Goal: Task Accomplishment & Management: Manage account settings

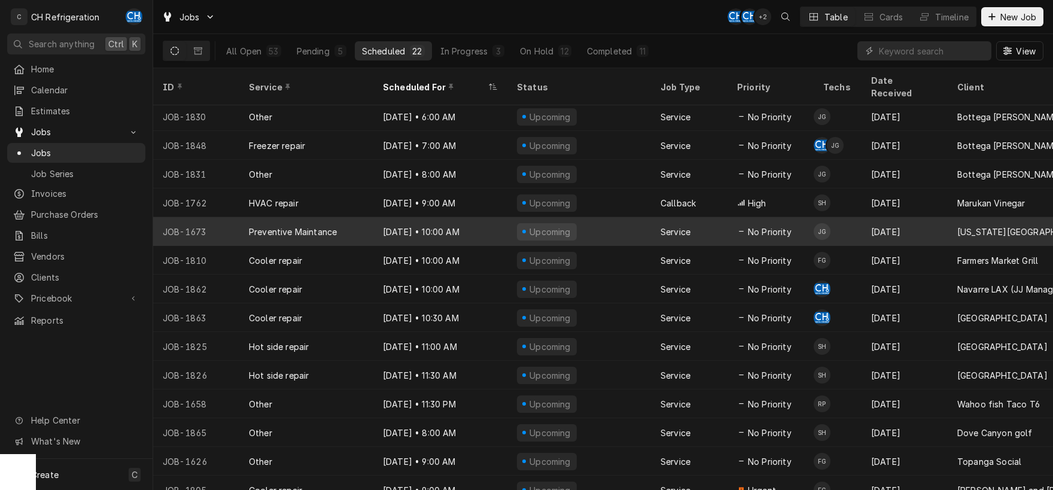
scroll to position [204, 0]
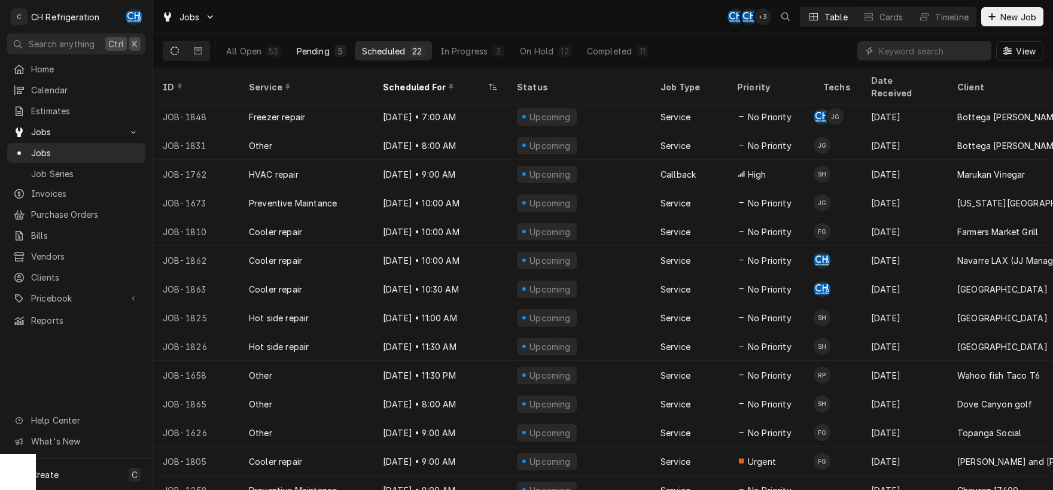
click at [316, 54] on div "Pending" at bounding box center [313, 51] width 33 height 13
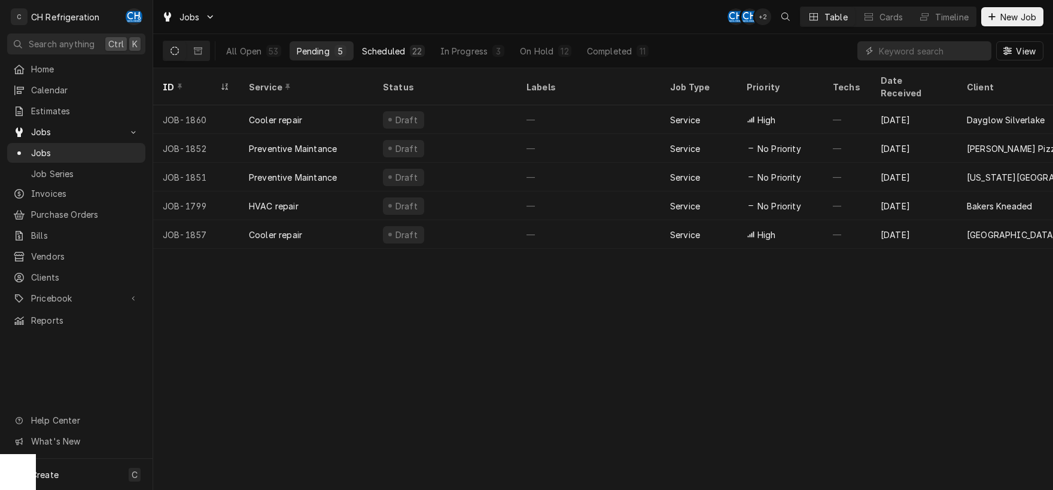
click at [385, 53] on div "Scheduled" at bounding box center [383, 51] width 43 height 13
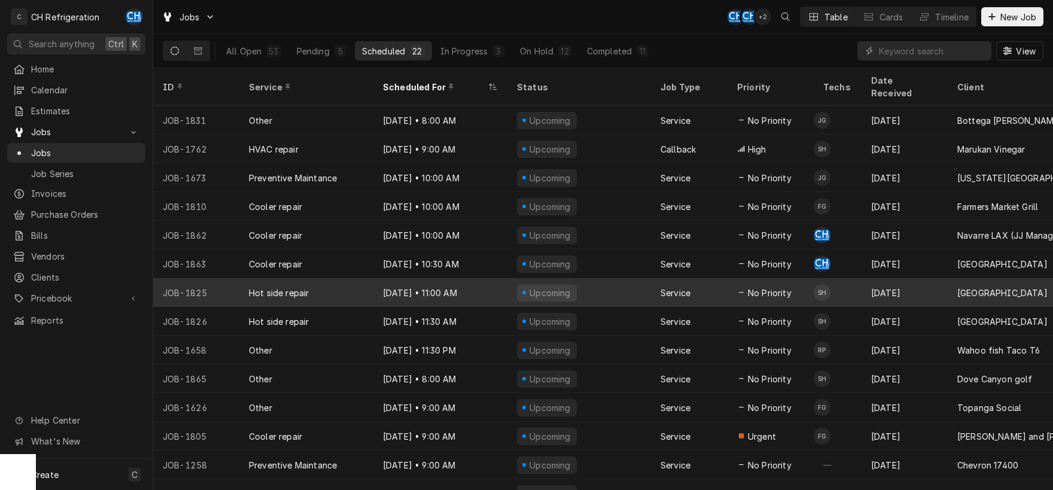
scroll to position [233, 0]
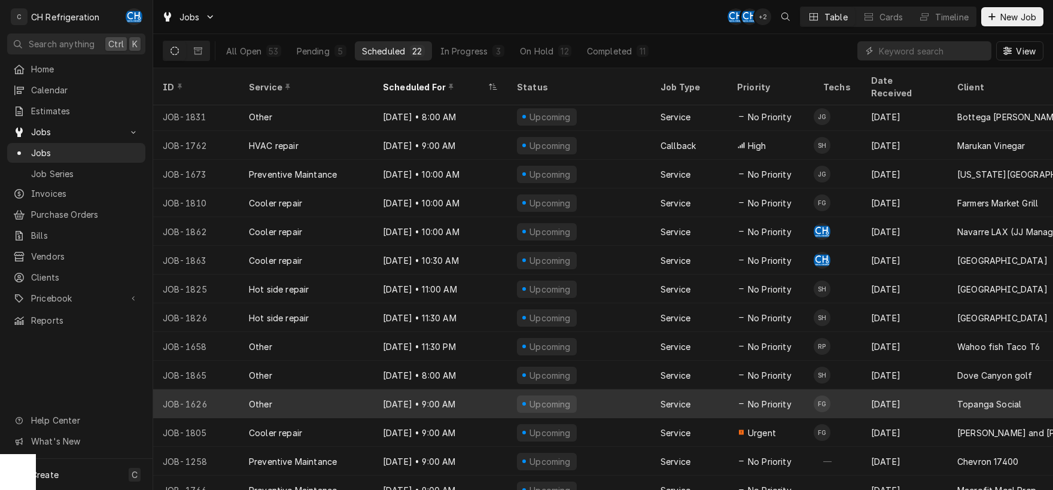
click at [603, 389] on div "Upcoming" at bounding box center [579, 403] width 144 height 29
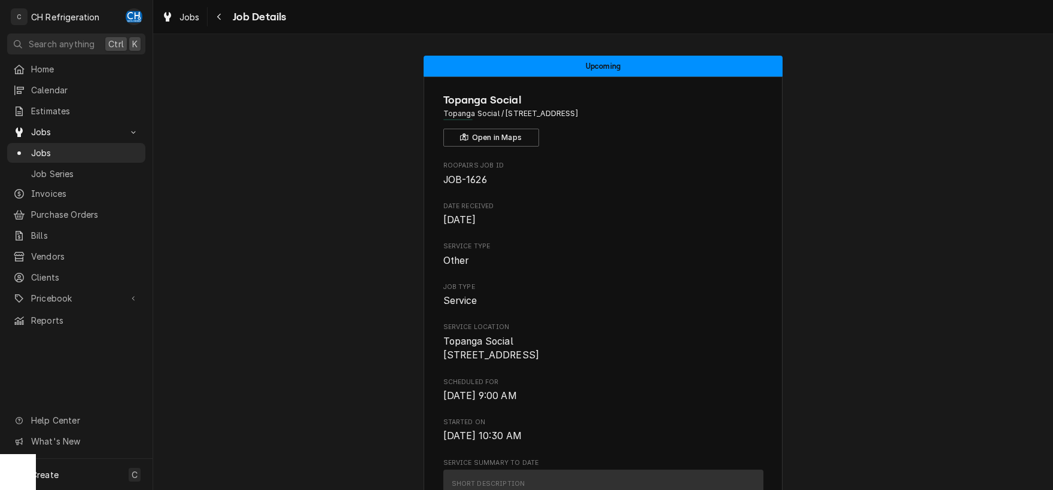
scroll to position [312, 0]
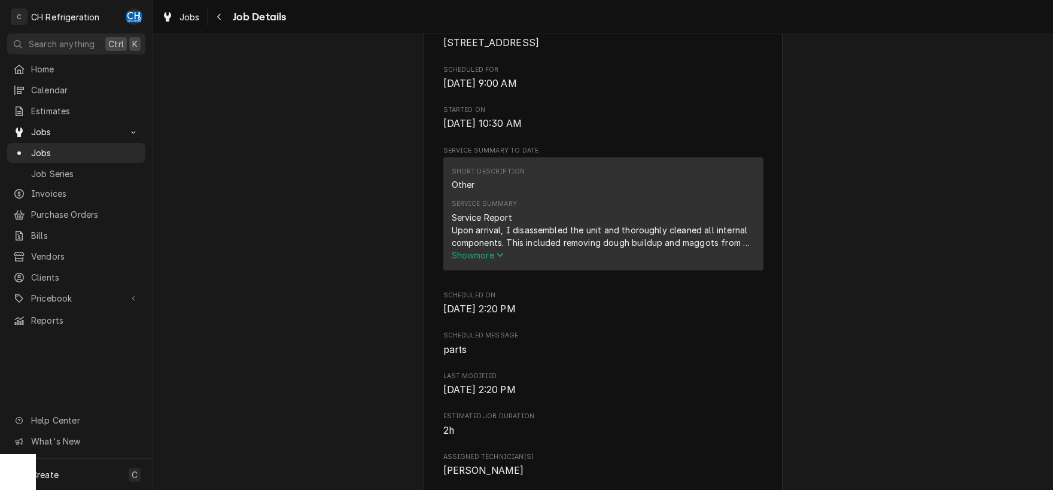
click at [485, 260] on span "Show more" at bounding box center [478, 255] width 53 height 10
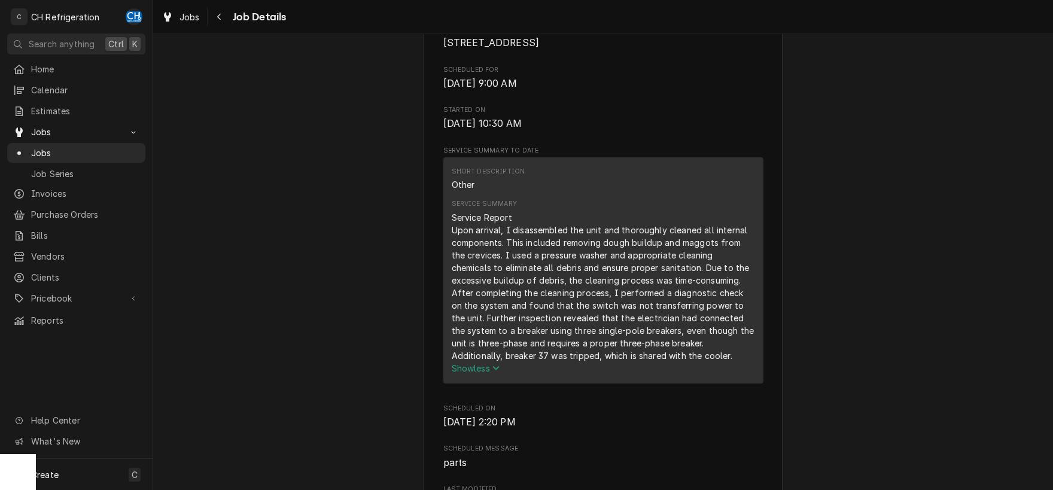
click at [239, 16] on span "Job Details" at bounding box center [257, 17] width 57 height 16
click at [220, 18] on icon "Navigate back" at bounding box center [219, 17] width 4 height 7
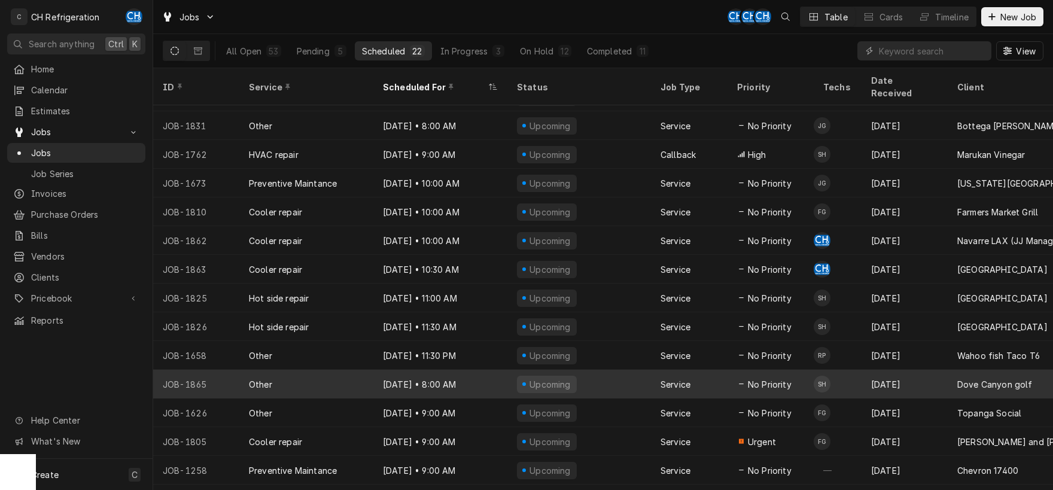
scroll to position [233, 0]
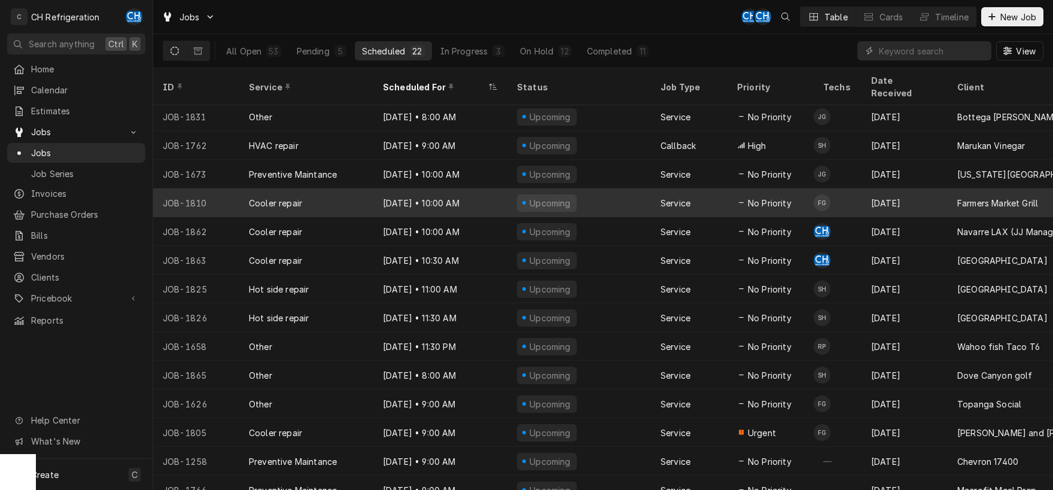
click at [501, 188] on div "Sep 3 • 10:00 AM" at bounding box center [440, 202] width 134 height 29
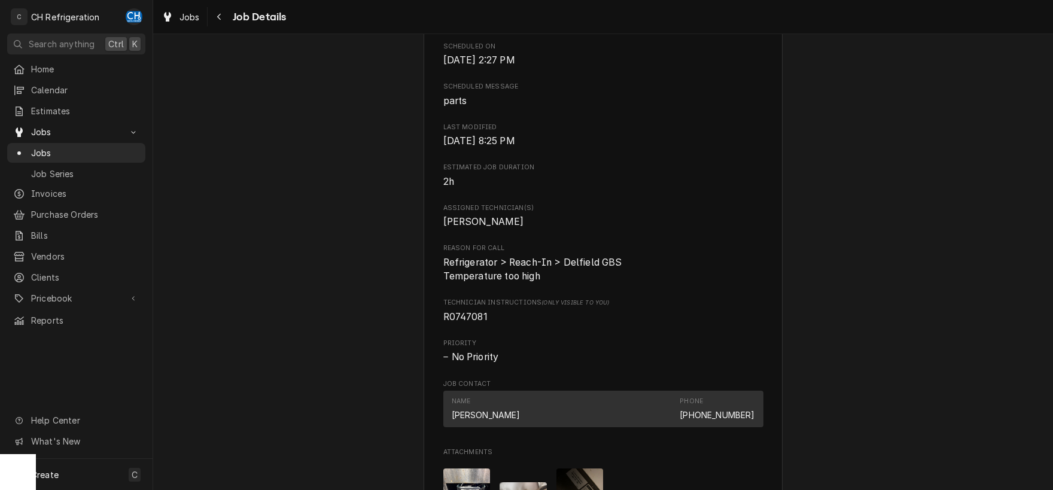
scroll to position [875, 0]
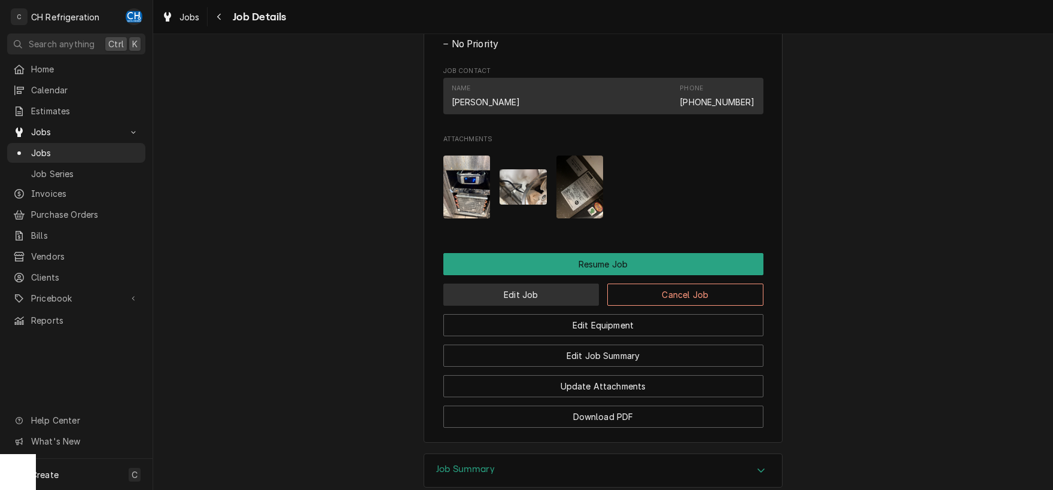
click at [549, 306] on button "Edit Job" at bounding box center [521, 295] width 156 height 22
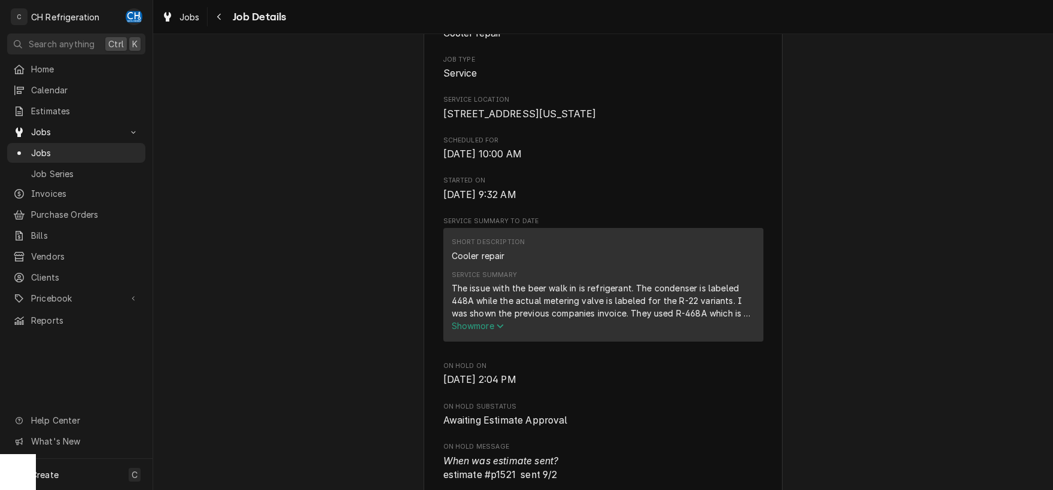
scroll to position [312, 0]
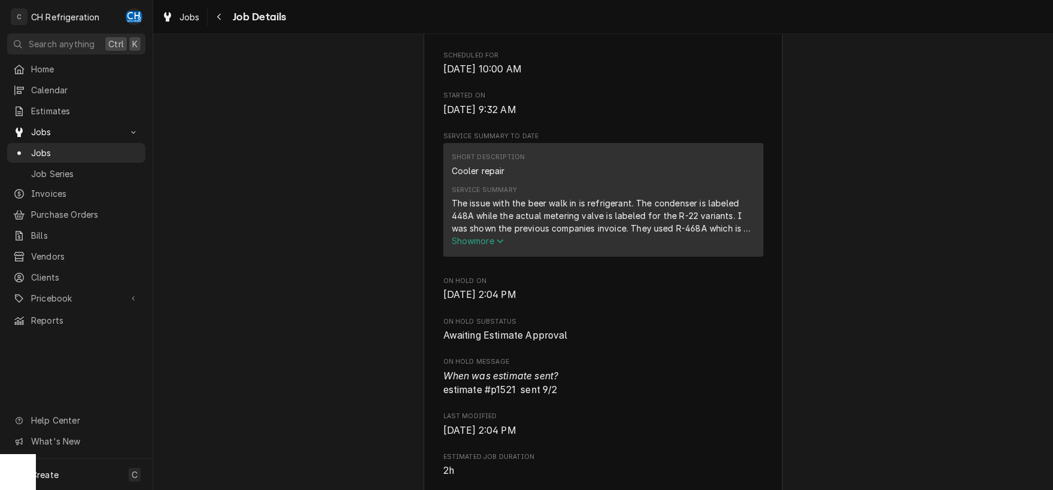
click at [486, 246] on span "Show more" at bounding box center [478, 241] width 53 height 10
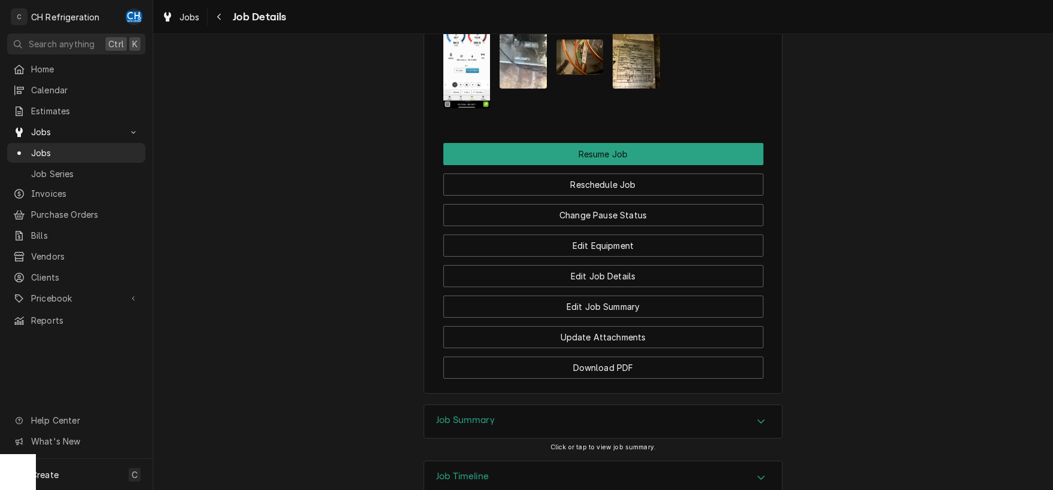
scroll to position [1428, 0]
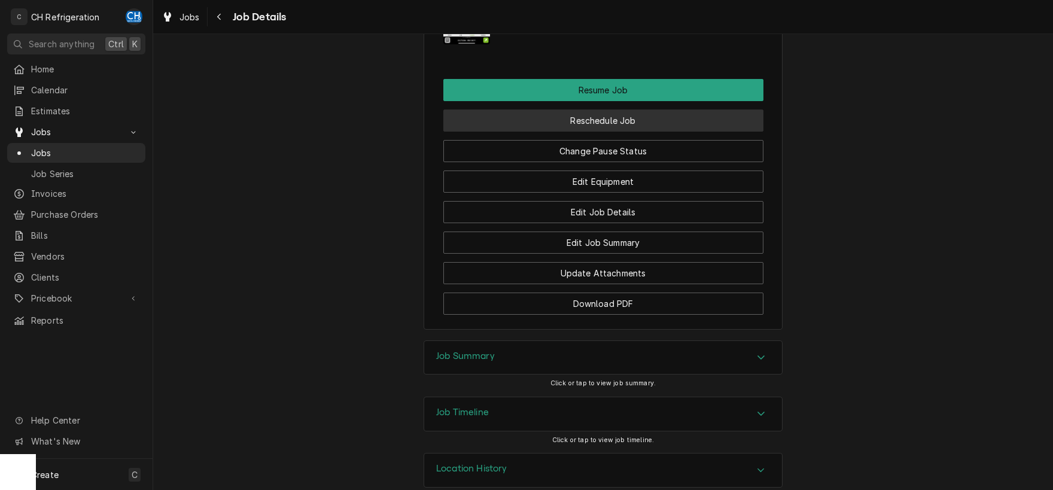
click at [602, 109] on button "Reschedule Job" at bounding box center [603, 120] width 320 height 22
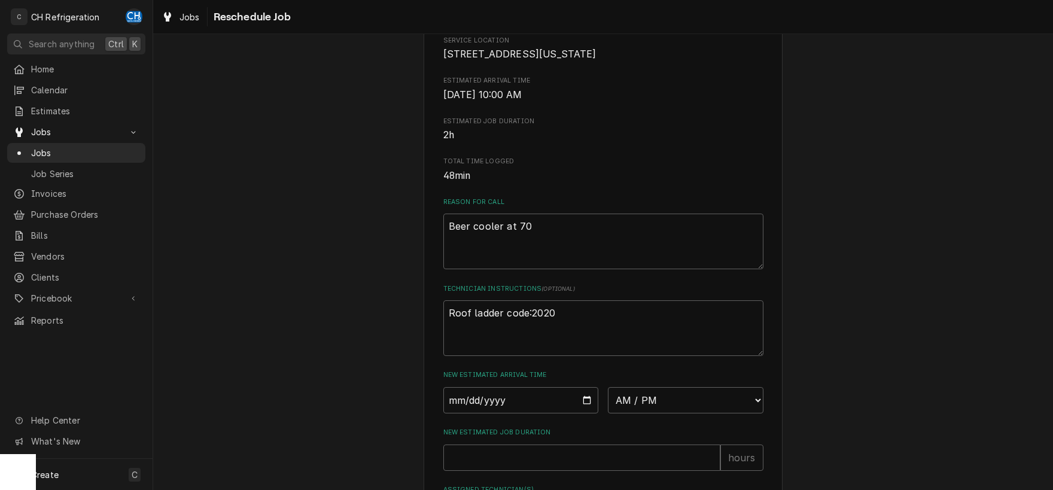
scroll to position [395, 0]
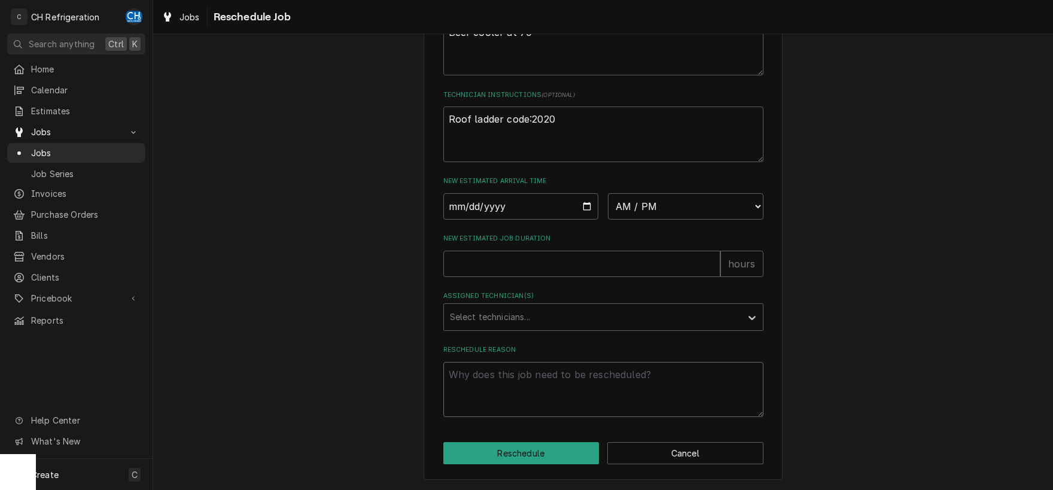
click at [616, 370] on textarea "Reschedule Reason" at bounding box center [603, 390] width 320 height 56
type textarea "x"
type textarea "r"
type textarea "x"
type textarea "re"
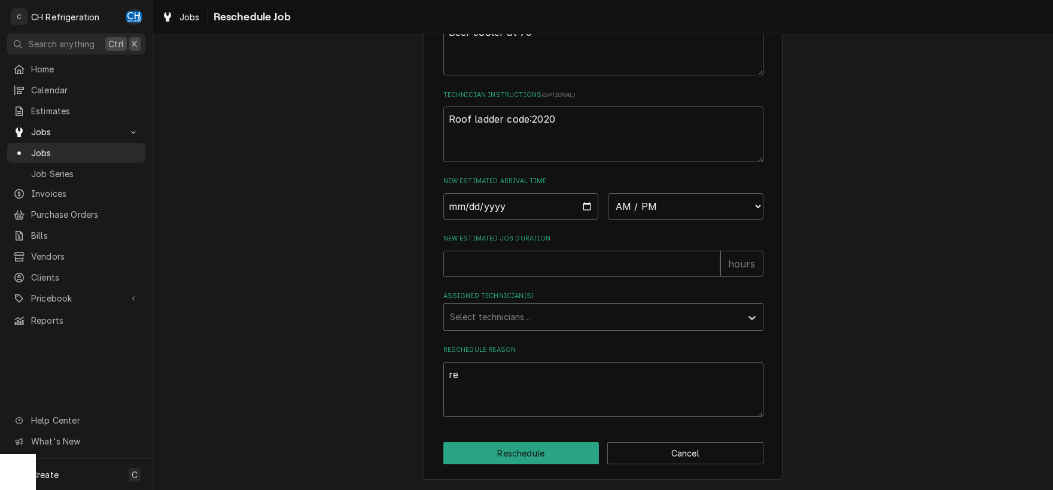
type textarea "x"
type textarea "rec"
type textarea "x"
type textarea "reco"
type textarea "x"
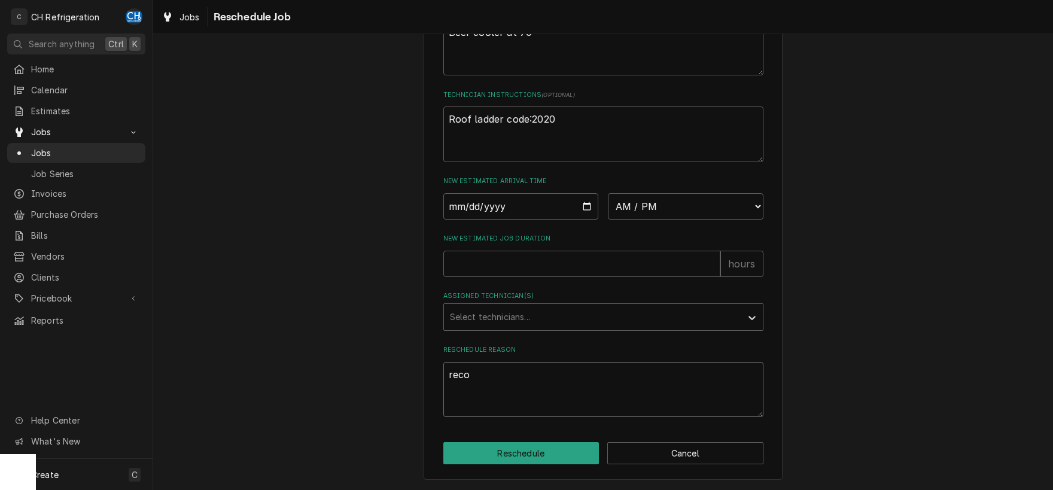
type textarea "recov"
type textarea "x"
type textarea "recove"
type textarea "x"
type textarea "recover"
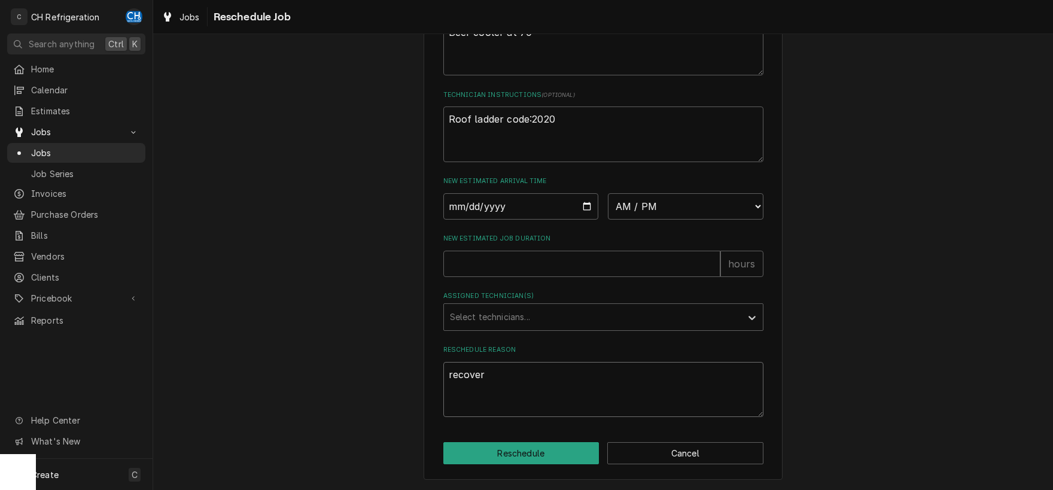
type textarea "x"
type textarea "recover/"
type textarea "x"
type textarea "recover/r"
type textarea "x"
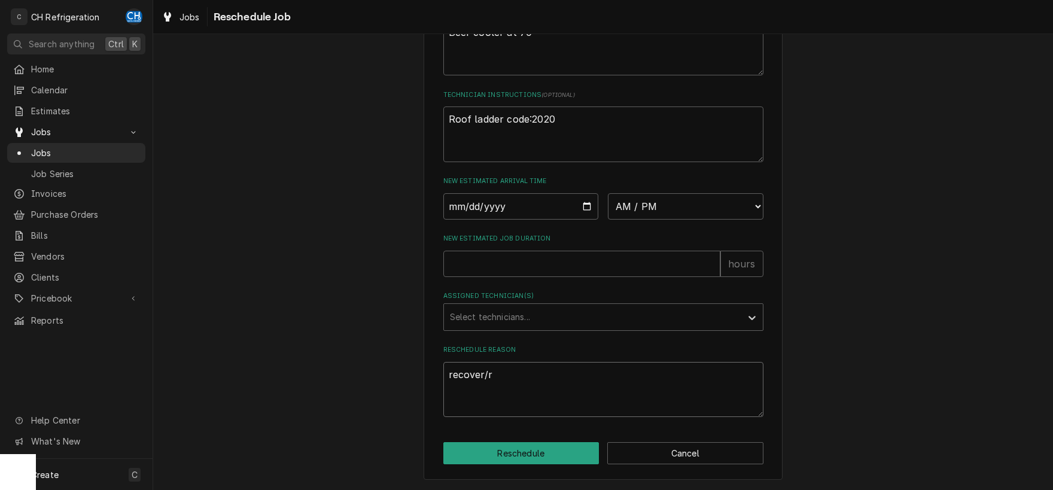
type textarea "recover/re"
type textarea "x"
type textarea "recover/rep"
type textarea "x"
type textarea "recover/repl"
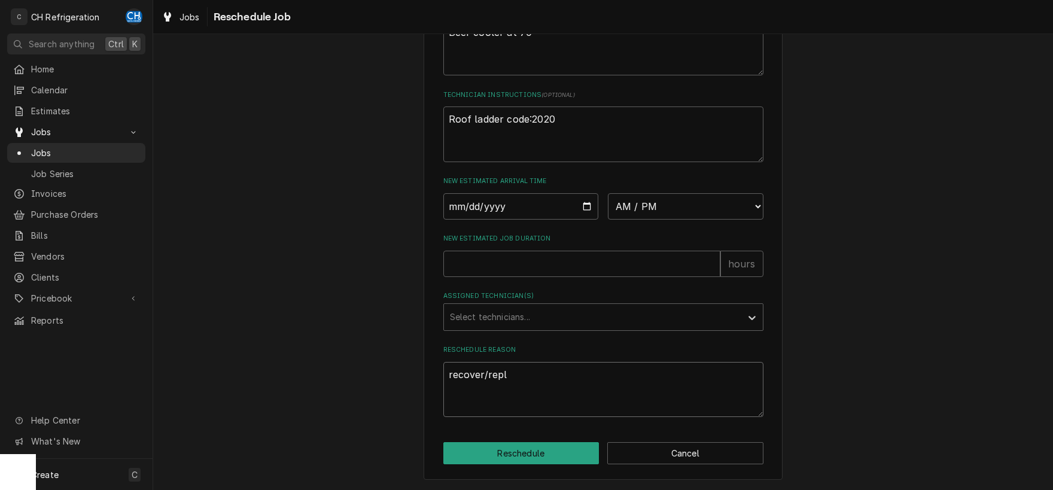
type textarea "x"
type textarea "recover/replac"
type textarea "x"
type textarea "recover/replace"
type textarea "x"
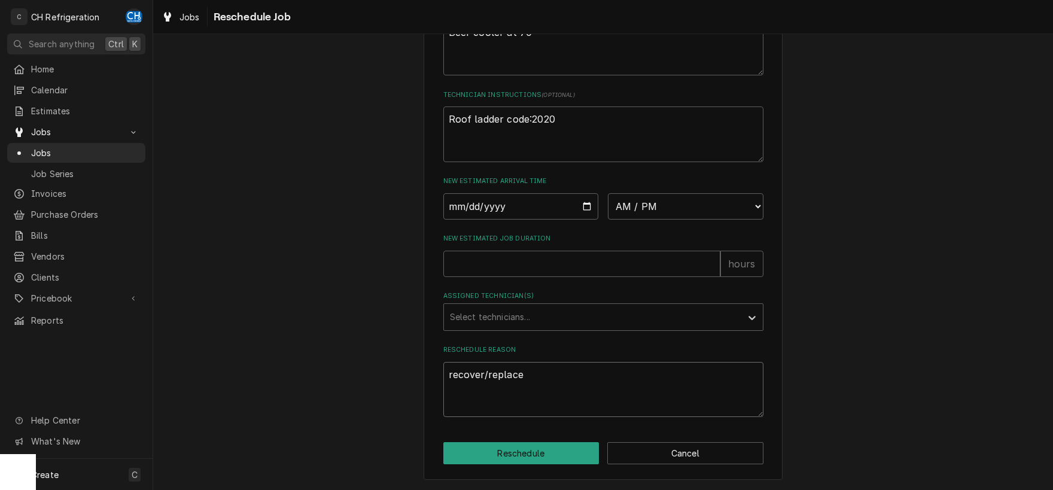
type textarea "recover/replace"
type textarea "x"
type textarea "recover/replace r"
type textarea "x"
type textarea "recover/replace re"
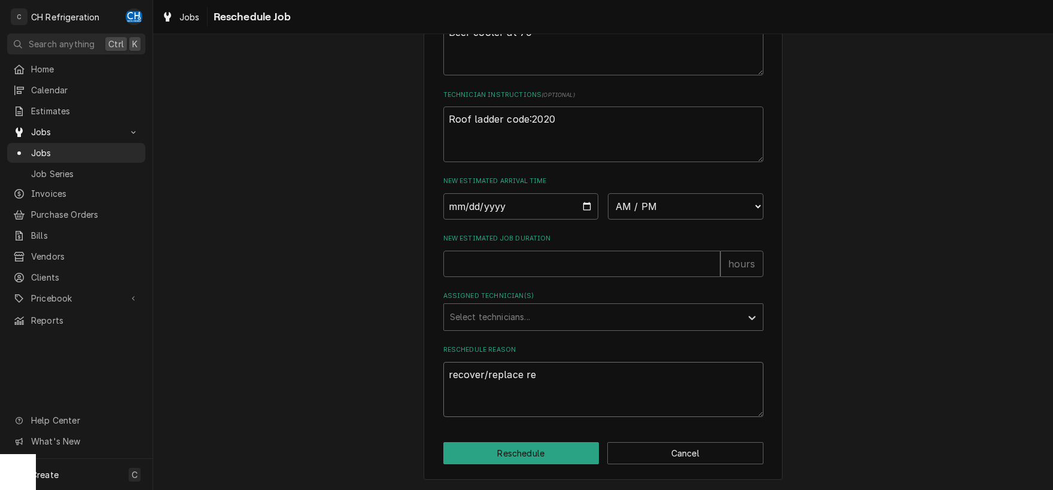
type textarea "x"
type textarea "recover/replace ref"
type textarea "x"
type textarea "recover/replace refr"
type textarea "x"
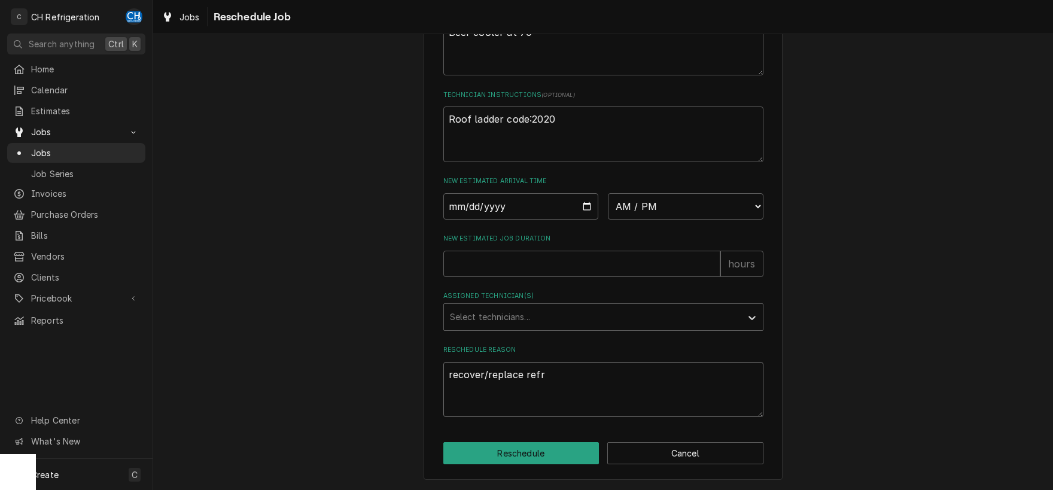
type textarea "recover/replace refri"
type textarea "x"
type textarea "recover/replace refrig"
type textarea "x"
type textarea "recover/replace refrige"
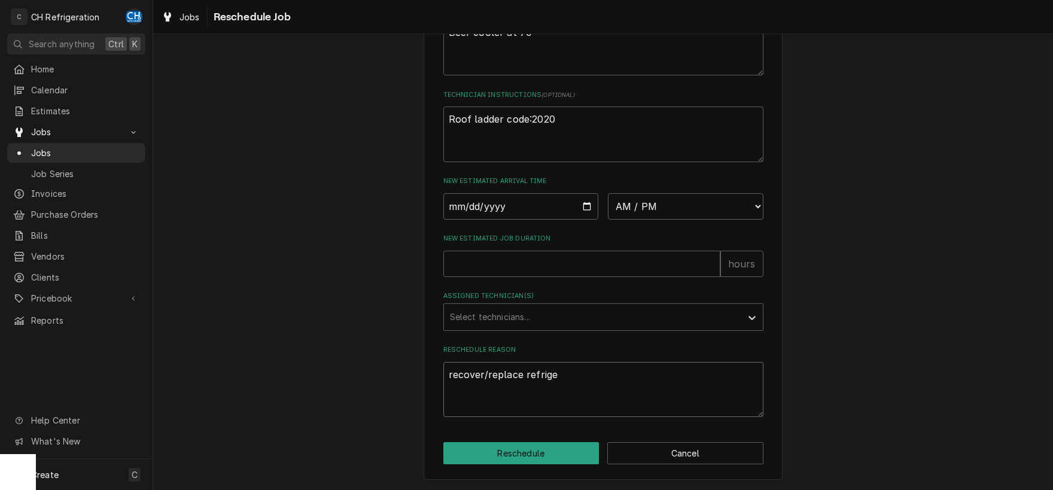
type textarea "x"
type textarea "recover/replace refriger"
type textarea "x"
type textarea "recover/replace refrigera"
type textarea "x"
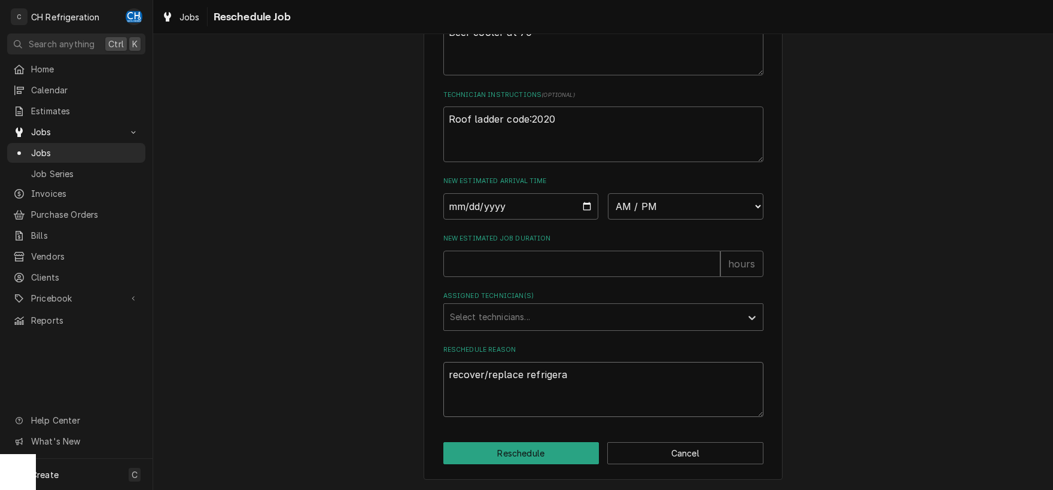
type textarea "recover/replace refrigeran"
type textarea "x"
type textarea "recover/replace refrigerant"
type textarea "x"
type textarea "recover/replace refrigerant"
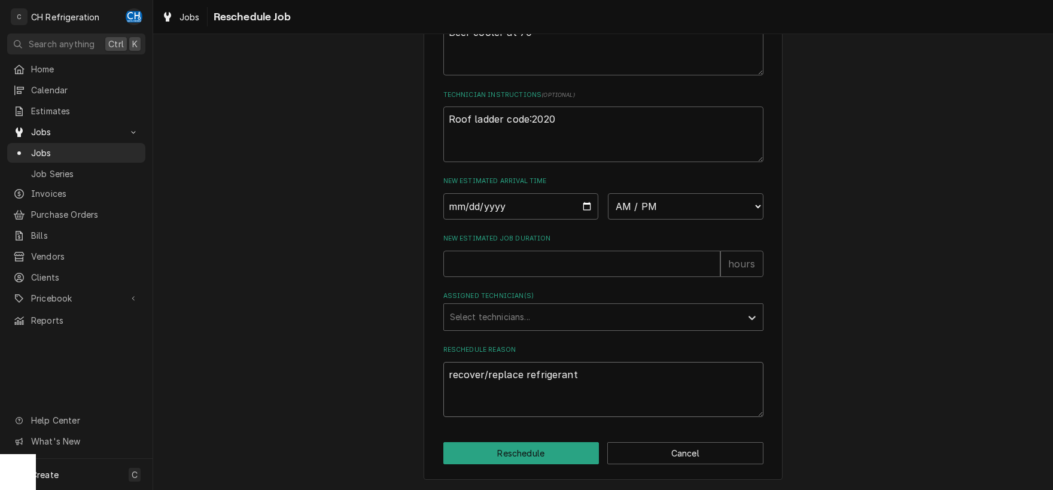
type textarea "x"
type textarea "recover/replace refrigerant ch"
type textarea "x"
type textarea "recover/replace refrigerant cha"
type textarea "x"
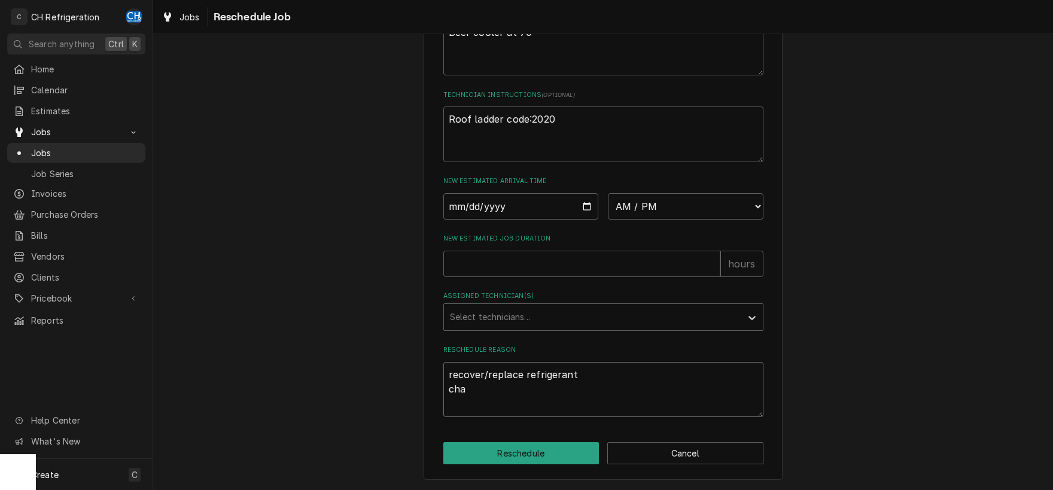
type textarea "recover/replace refrigerant chan"
type textarea "x"
type textarea "recover/replace refrigerant chang"
type textarea "x"
type textarea "recover/replace refrigerant change"
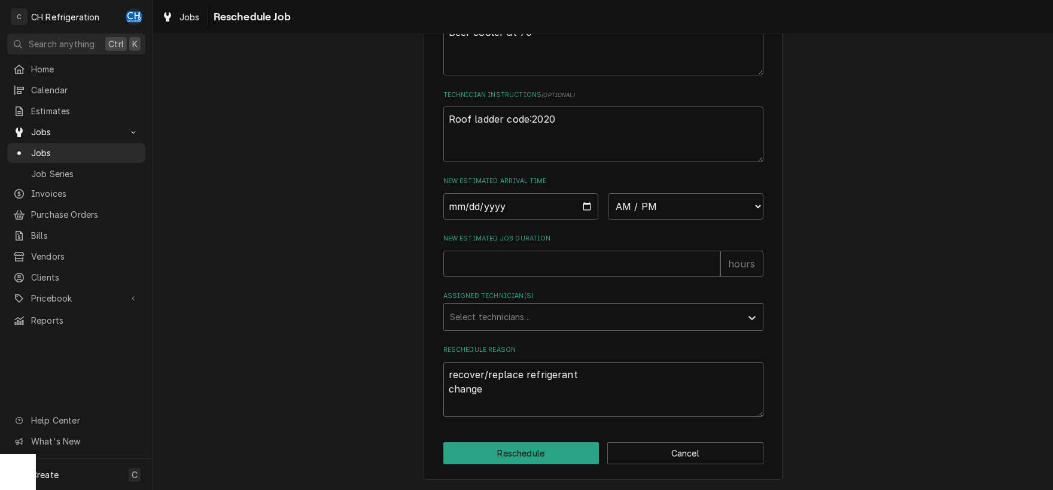
type textarea "x"
type textarea "recover/replace refrigerant change"
type textarea "x"
type textarea "recover/replace refrigerant change o"
type textarea "x"
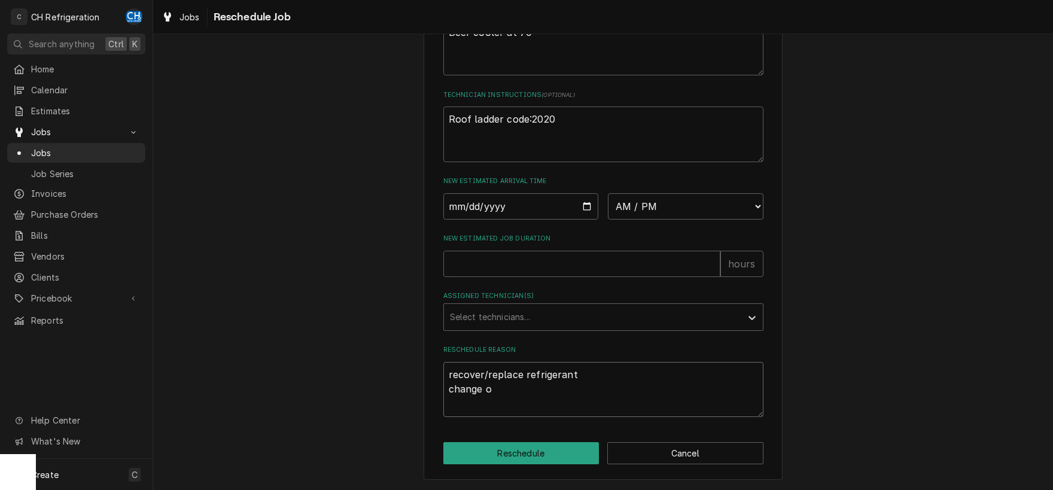
type textarea "recover/replace refrigerant change ou"
type textarea "x"
type textarea "recover/replace refrigerant change our"
type textarea "x"
type textarea "recover/replace refrigerant change ou"
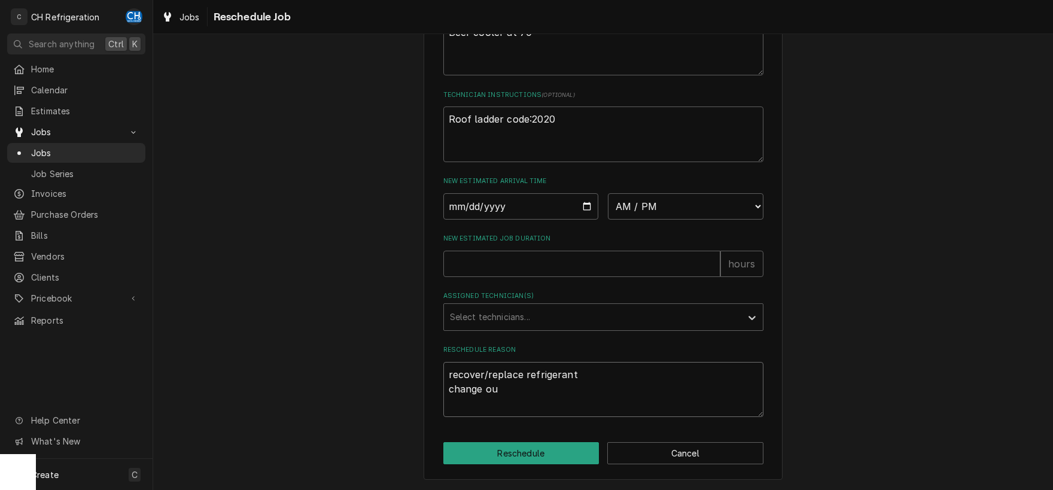
type textarea "x"
type textarea "recover/replace refrigerant change out"
type textarea "x"
type textarea "recover/replace refrigerant change out"
type textarea "x"
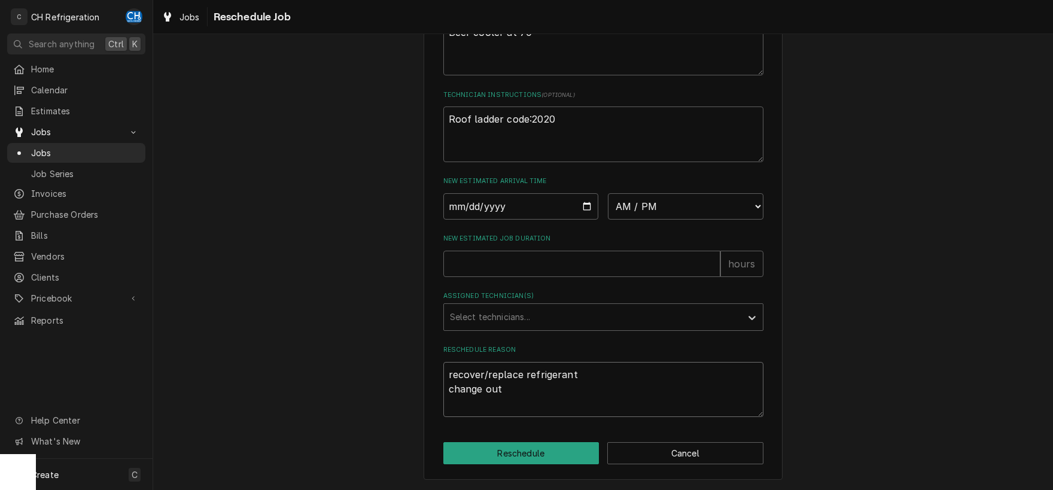
type textarea "recover/replace refrigerant change out f"
type textarea "x"
type textarea "recover/replace refrigerant change out fi"
type textarea "x"
type textarea "recover/replace refrigerant change out fil"
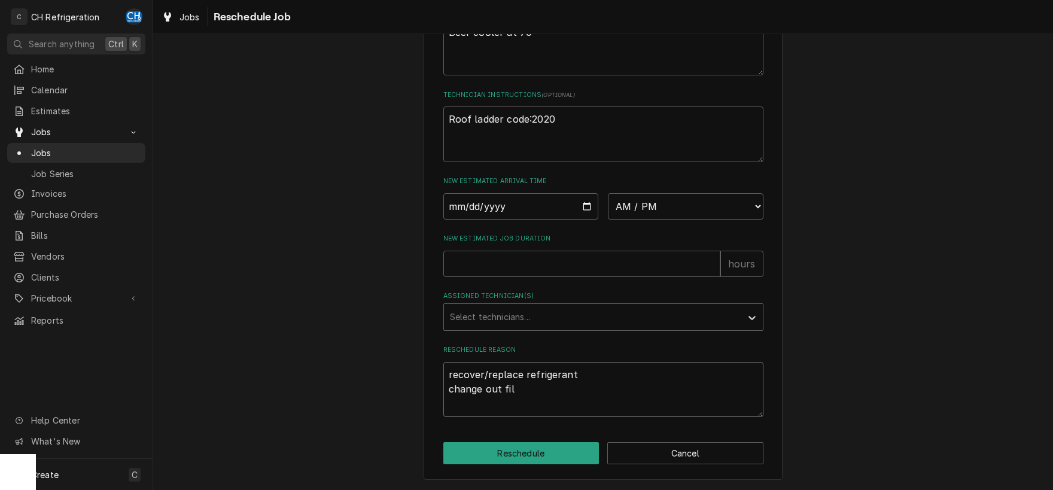
type textarea "x"
type textarea "recover/replace refrigerant change out filt"
type textarea "x"
type textarea "recover/replace refrigerant change out filte"
type textarea "x"
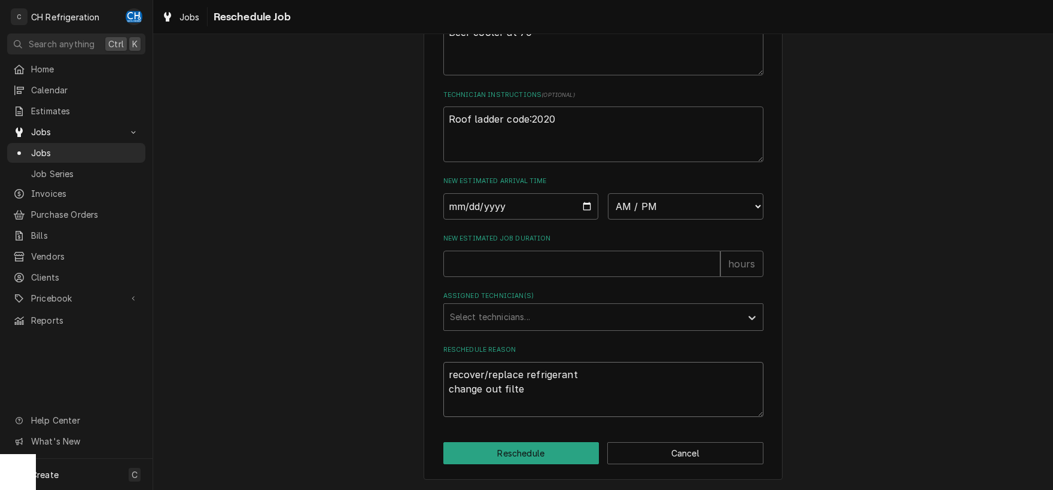
type textarea "recover/replace refrigerant change out filter"
type textarea "x"
type textarea "recover/replace refrigerant change out filter"
type textarea "x"
type textarea "recover/replace refrigerant change out filter d"
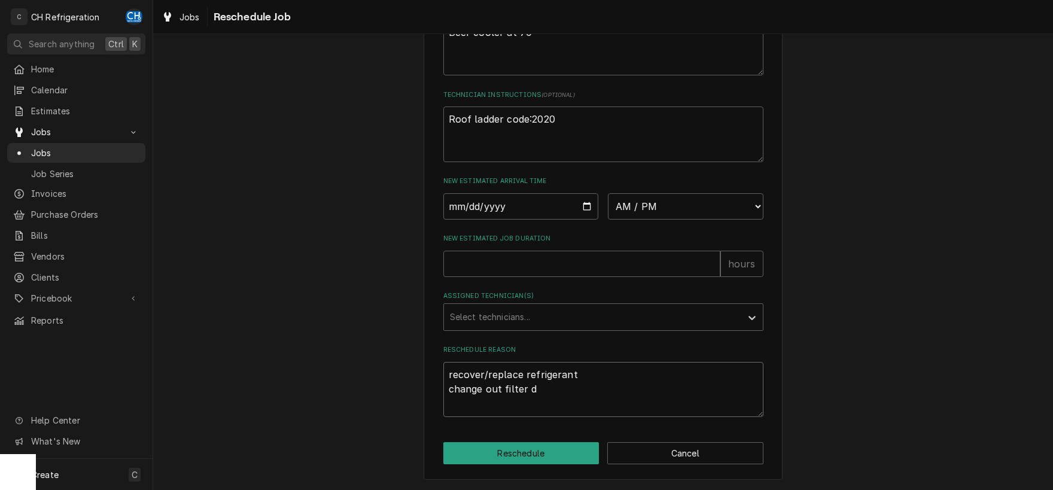
type textarea "x"
type textarea "recover/replace refrigerant change out filter dr"
type textarea "x"
type textarea "recover/replace refrigerant change out filter dri"
type textarea "x"
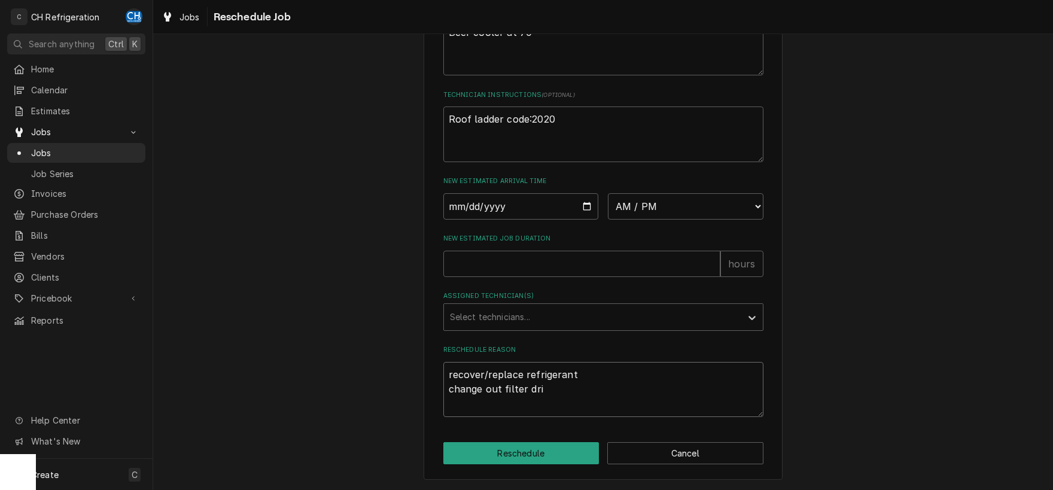
type textarea "recover/replace refrigerant change out filter drie"
type textarea "x"
type textarea "recover/replace refrigerant change out filter drier"
type textarea "x"
type textarea "recover/replace refrigerant change out filter drier"
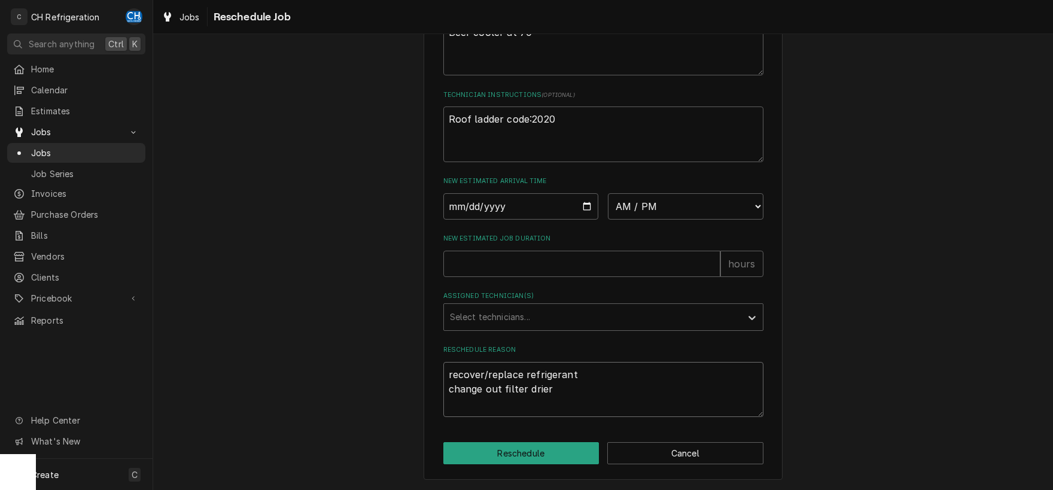
type textarea "x"
type textarea "recover/replace refrigerant change out filter drier c"
type textarea "x"
type textarea "recover/replace refrigerant change out filter drier ch"
type textarea "x"
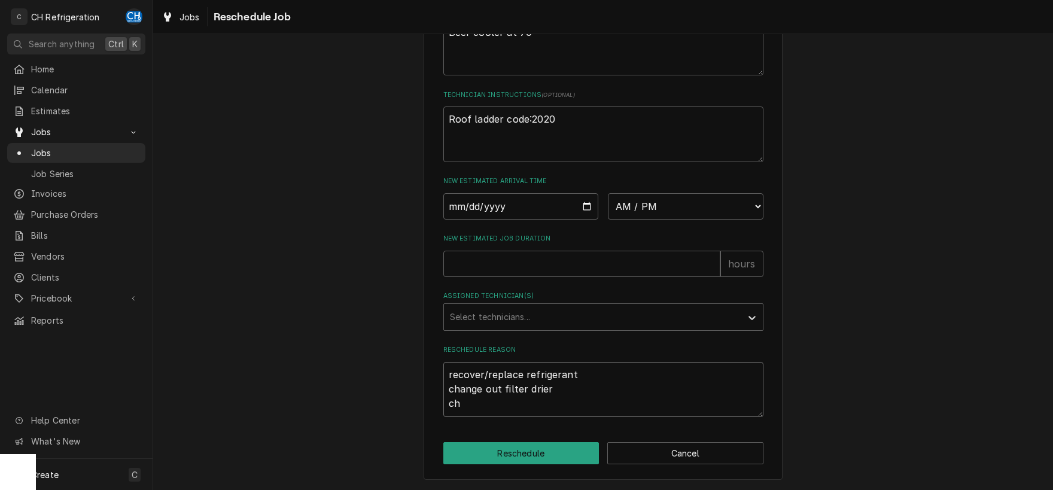
type textarea "recover/replace refrigerant change out filter drier cha"
type textarea "x"
type textarea "recover/replace refrigerant change out filter drier ch"
type textarea "x"
type textarea "recover/replace refrigerant change out filter drier c"
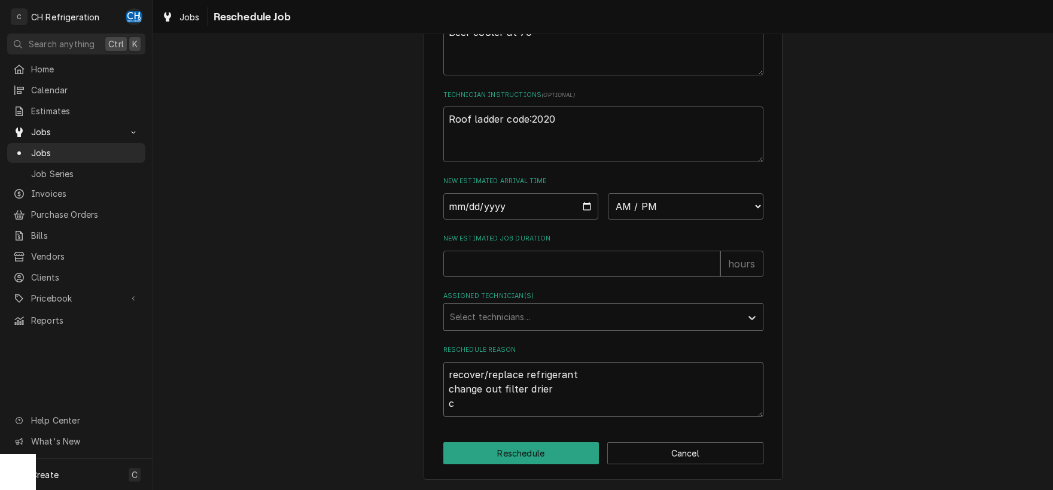
type textarea "x"
type textarea "recover/replace refrigerant change out filter drier"
type textarea "x"
type textarea "recover/replace refrigerant change out filter drier r"
type textarea "x"
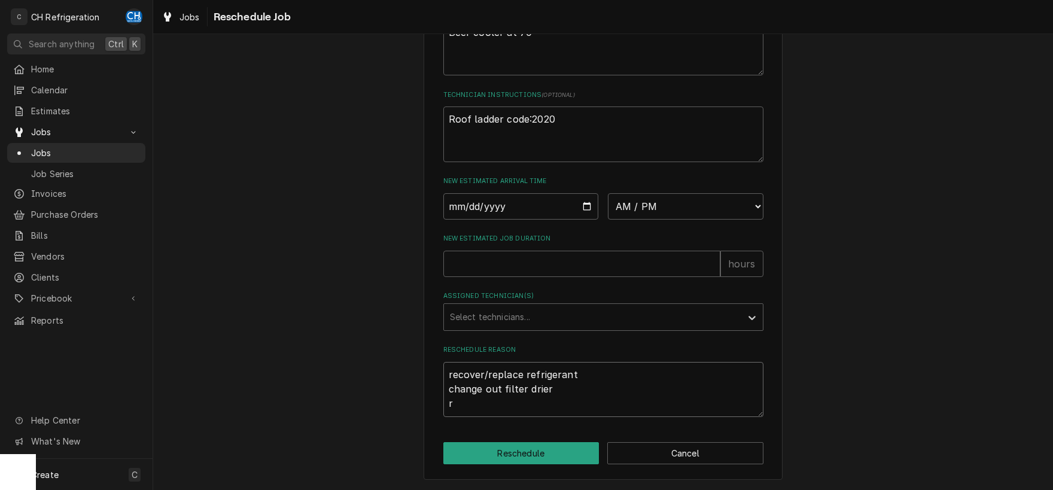
type textarea "recover/replace refrigerant change out filter drier re"
type textarea "x"
type textarea "recover/replace refrigerant change out filter drier rep"
type textarea "x"
type textarea "recover/replace refrigerant change out filter drier repl"
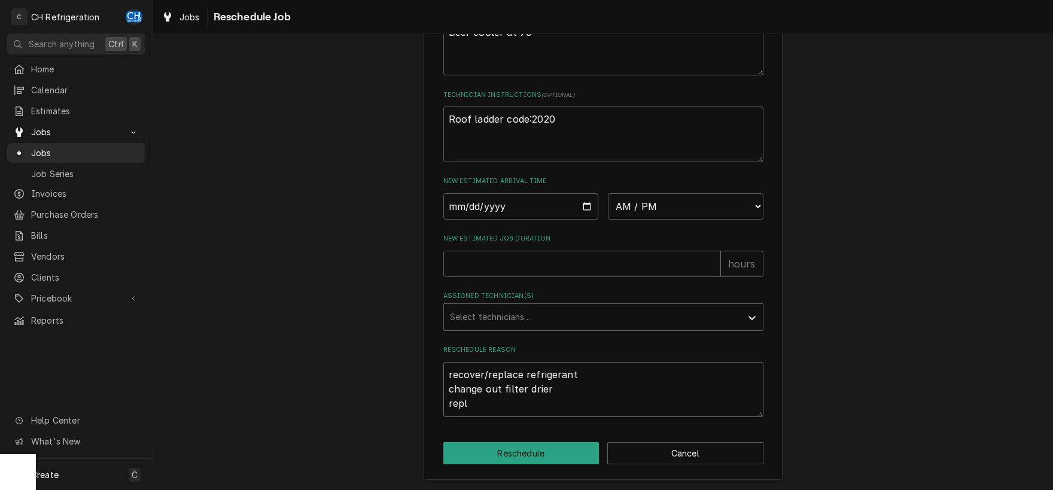
type textarea "x"
type textarea "recover/replace refrigerant change out filter drier repla"
type textarea "x"
type textarea "recover/replace refrigerant change out filter drier replac"
type textarea "x"
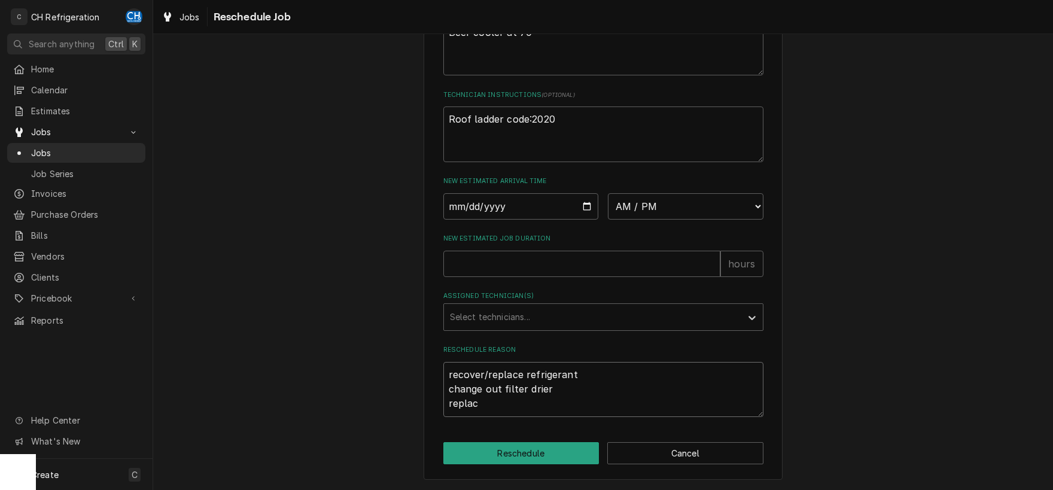
type textarea "recover/replace refrigerant change out filter drier replace"
type textarea "x"
type textarea "recover/replace refrigerant change out filter drier replace"
type textarea "x"
type textarea "recover/replace refrigerant change out filter drier replace c"
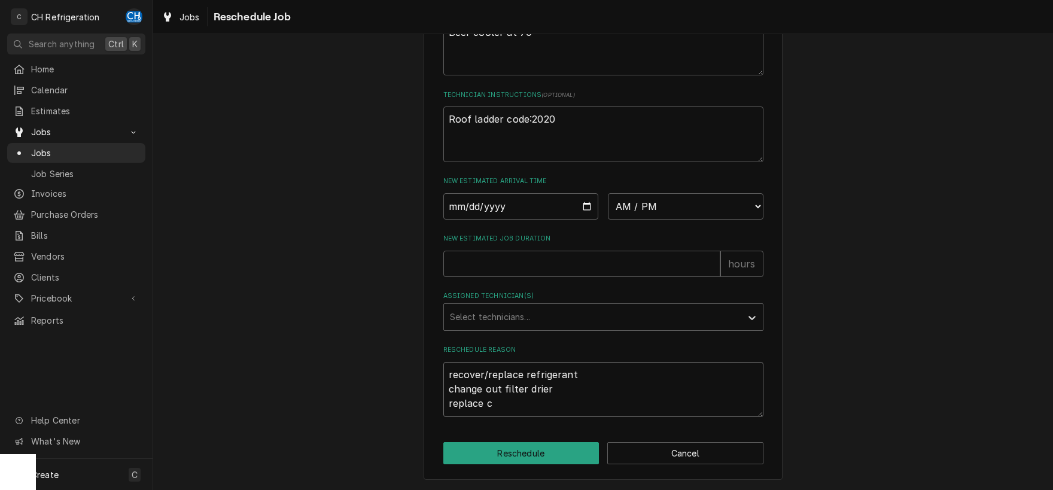
type textarea "x"
type textarea "recover/replace refrigerant change out filter drier replace co"
type textarea "x"
type textarea "recover/replace refrigerant change out filter drier replace con"
type textarea "x"
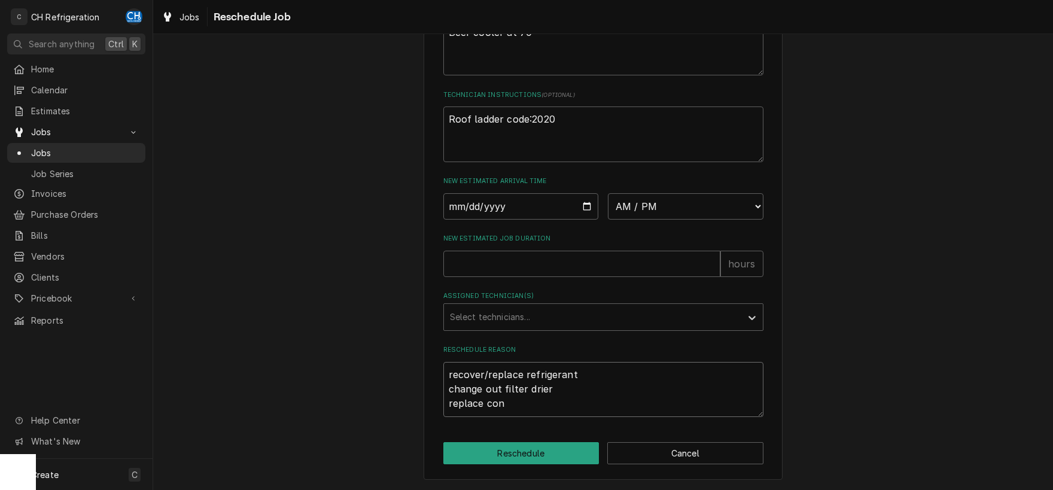
type textarea "recover/replace refrigerant change out filter drier replace cont"
type textarea "x"
type textarea "recover/replace refrigerant change out filter drier replace contr"
type textarea "x"
type textarea "recover/replace refrigerant change out filter drier replace contro"
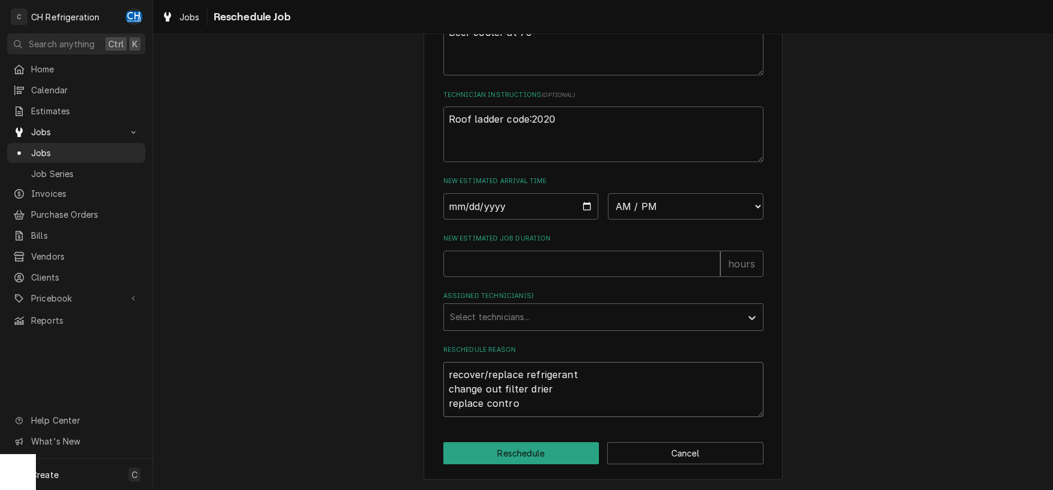
type textarea "x"
type textarea "recover/replace refrigerant change out filter drier replace control"
type textarea "x"
type textarea "recover/replace refrigerant change out filter drier replace controlle"
type textarea "x"
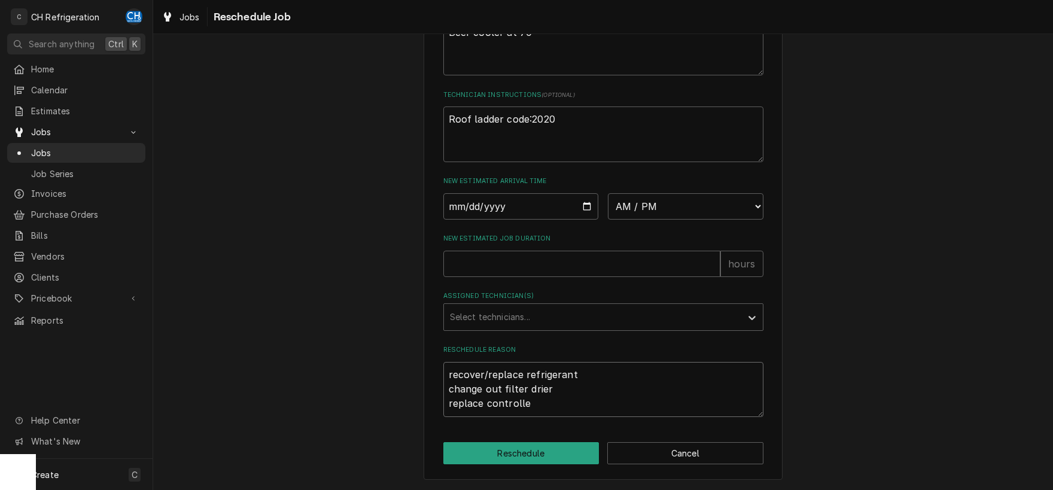
type textarea "recover/replace refrigerant change out filter drier replace controller"
type textarea "x"
type textarea "recover/replace refrigerant change out filter drier replace controlle"
type textarea "x"
type textarea "recover/replace refrigerant change out filter drier replace controll"
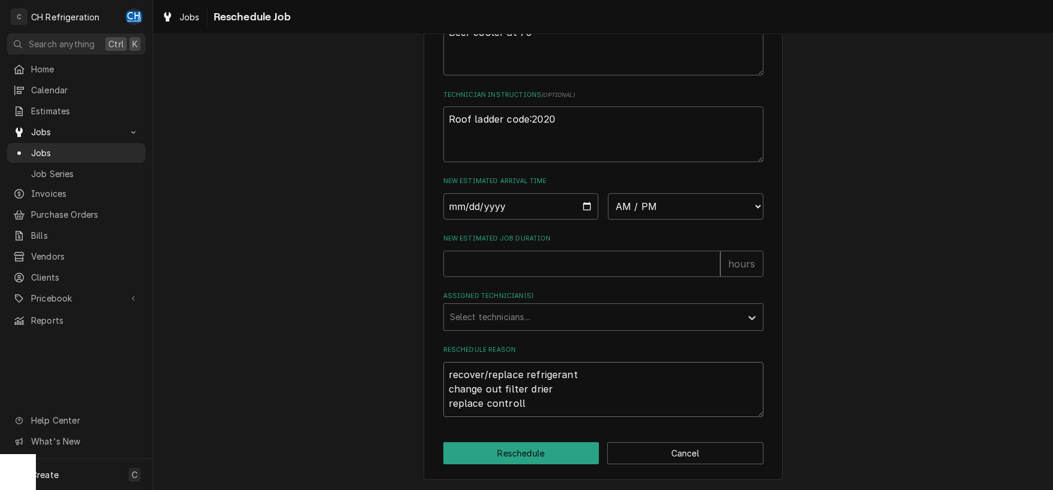
type textarea "x"
type textarea "recover/replace refrigerant change out filter drier replace control"
type textarea "x"
type textarea "recover/replace refrigerant change out filter drier replace contro"
type textarea "x"
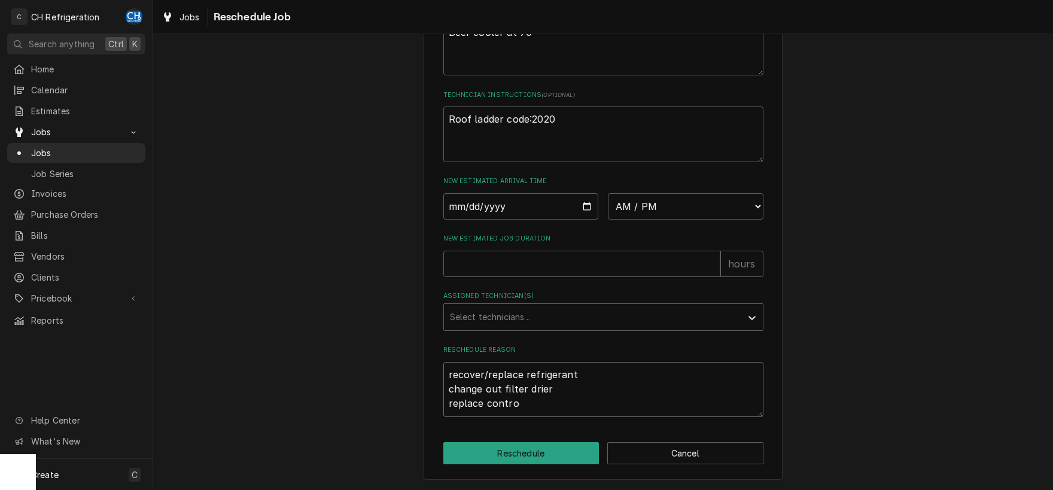
type textarea "recover/replace refrigerant change out filter drier replace contr"
type textarea "x"
type textarea "recover/replace refrigerant change out filter drier replace cont"
type textarea "x"
type textarea "recover/replace refrigerant change out filter drier replace con"
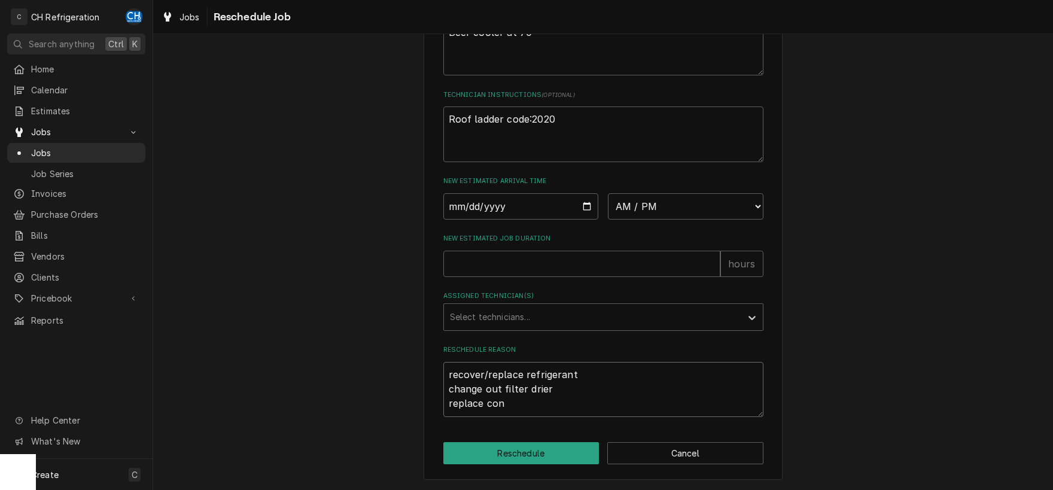
type textarea "x"
type textarea "recover/replace refrigerant change out filter drier replace co"
type textarea "x"
type textarea "recover/replace refrigerant change out filter drier replace"
type textarea "x"
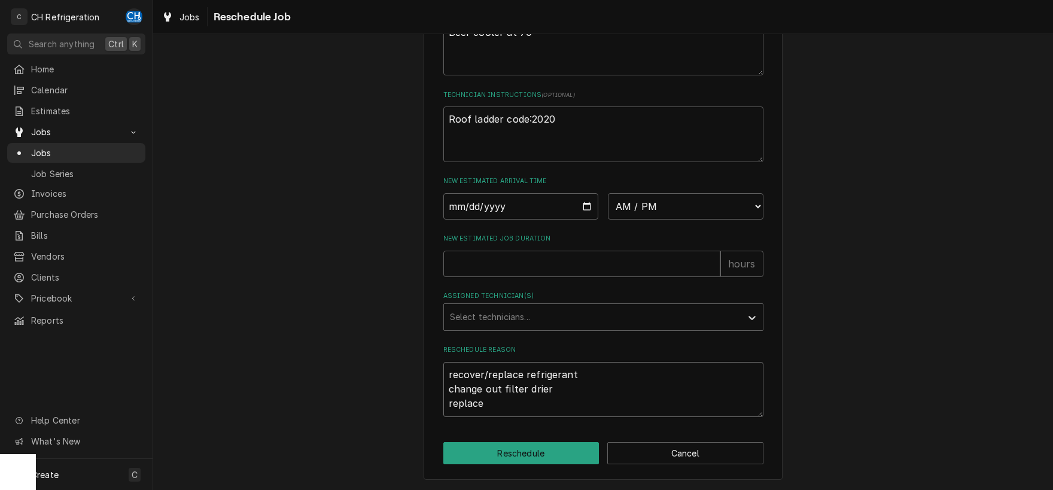
type textarea "recover/replace refrigerant change out filter drier replace c"
type textarea "x"
type textarea "recover/replace refrigerant change out filter drier replace co"
type textarea "x"
type textarea "recover/replace refrigerant change out filter drier replace con"
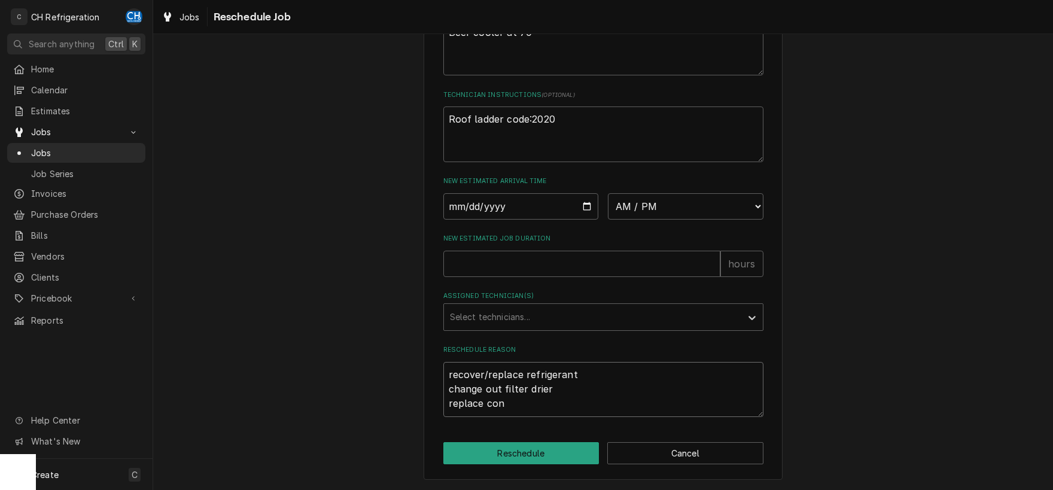
type textarea "x"
type textarea "recover/replace refrigerant change out filter drier replace cont"
type textarea "x"
type textarea "recover/replace refrigerant change out filter drier replace contr"
type textarea "x"
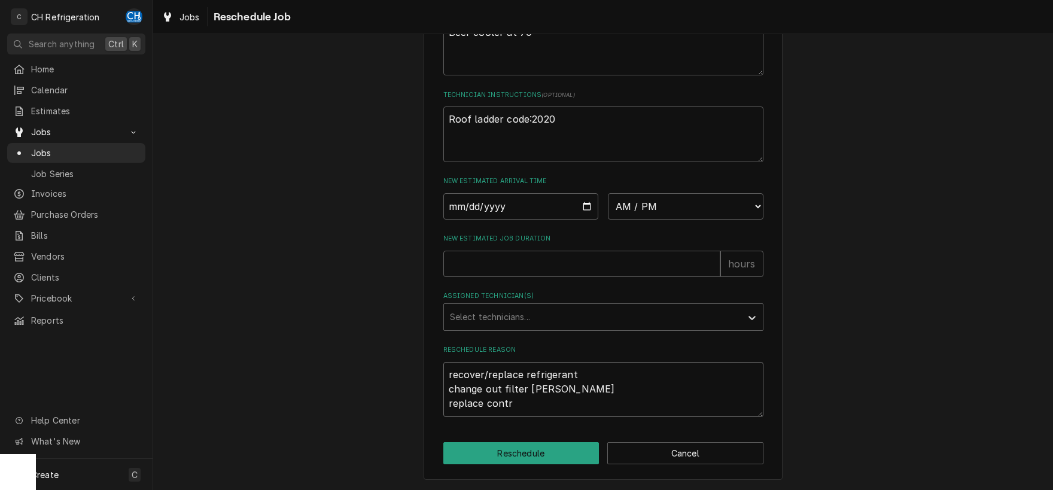
type textarea "recover/replace refrigerant change out filter drier replace contro"
type textarea "x"
type textarea "recover/replace refrigerant change out filter drier replace control"
type textarea "x"
type textarea "recover/replace refrigerant change out filter drier replace controll"
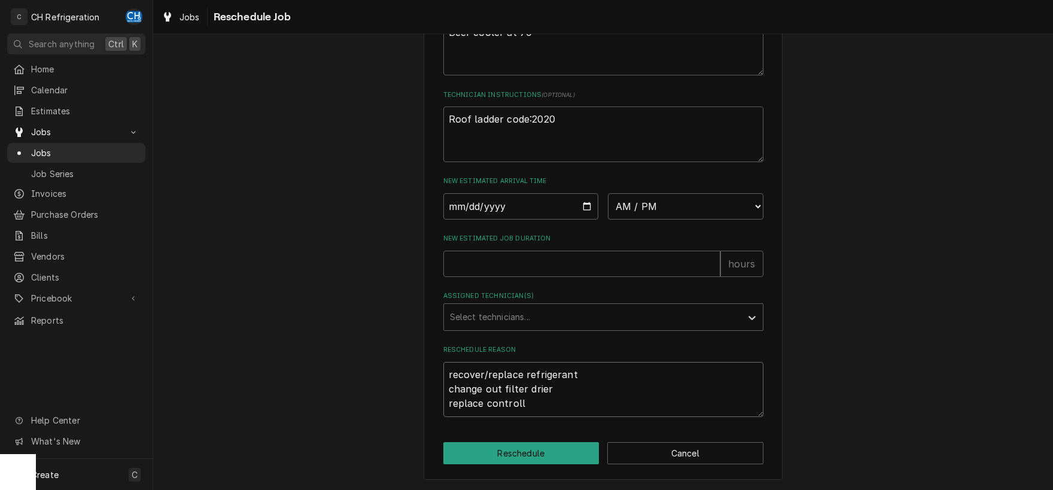
type textarea "x"
type textarea "recover/replace refrigerant change out filter drier replace controlle"
type textarea "x"
type textarea "recover/replace refrigerant change out filter drier replace controller"
click at [540, 315] on div "Assigned Technician(s)" at bounding box center [592, 317] width 285 height 22
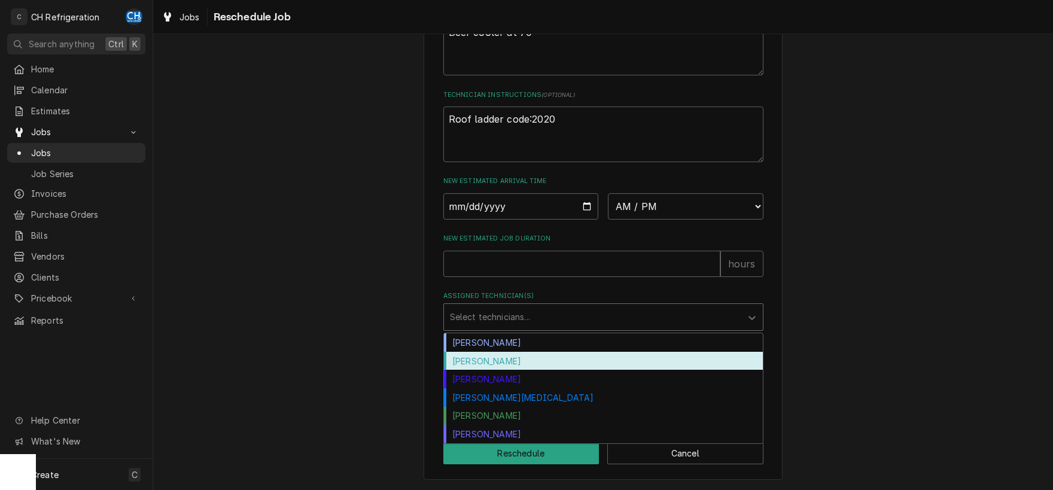
click at [498, 361] on div "Fred Gonzalez" at bounding box center [603, 361] width 319 height 19
type textarea "x"
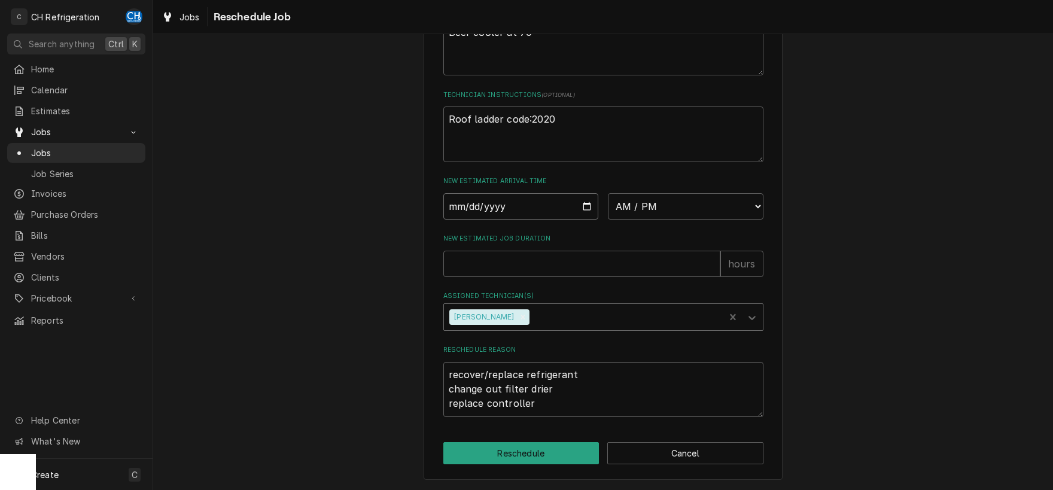
click at [506, 211] on input "Date" at bounding box center [521, 206] width 156 height 26
click at [589, 208] on input "Date" at bounding box center [521, 206] width 156 height 26
type input "2025-09-03"
type textarea "x"
click at [608, 193] on select "AM / PM 6:00 AM 6:15 AM 6:30 AM 6:45 AM 7:00 AM 7:15 AM 7:30 AM 7:45 AM 8:00 AM…" at bounding box center [686, 206] width 156 height 26
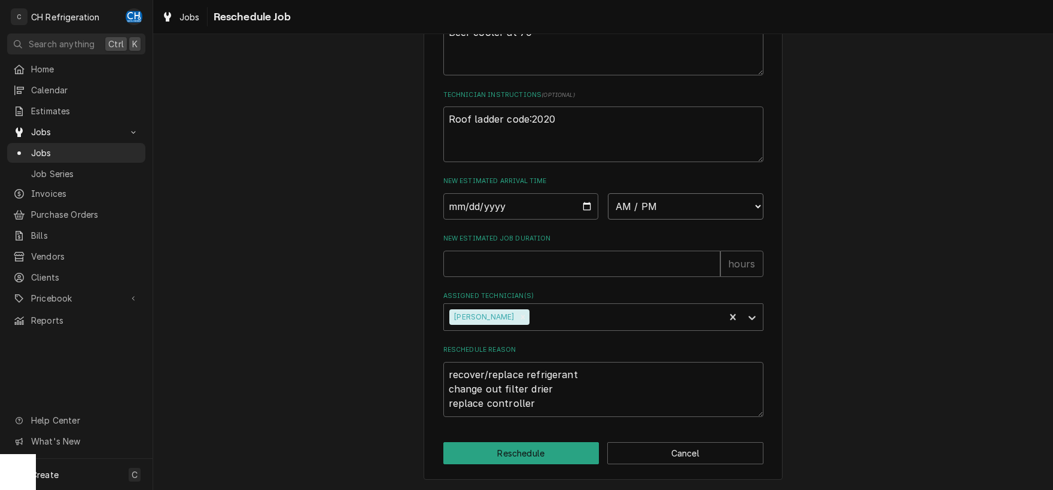
select select "11:00:00"
click option "11:00 AM" at bounding box center [0, 0] width 0 height 0
click at [555, 257] on input "New Estimated Job Duration" at bounding box center [581, 264] width 277 height 26
type textarea "x"
type input "6"
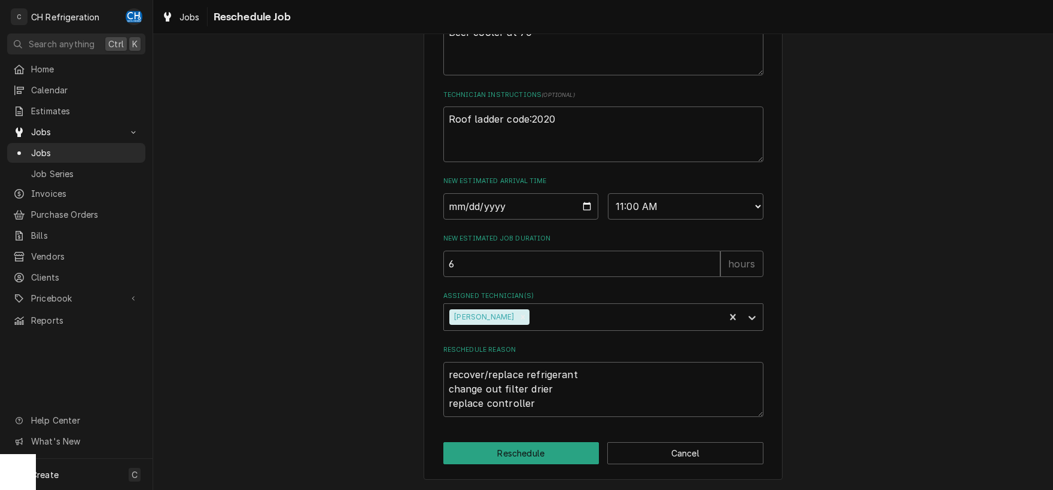
click at [856, 240] on div "Please provide some additional details to reschedule this job. Roopairs Job ID …" at bounding box center [603, 78] width 900 height 824
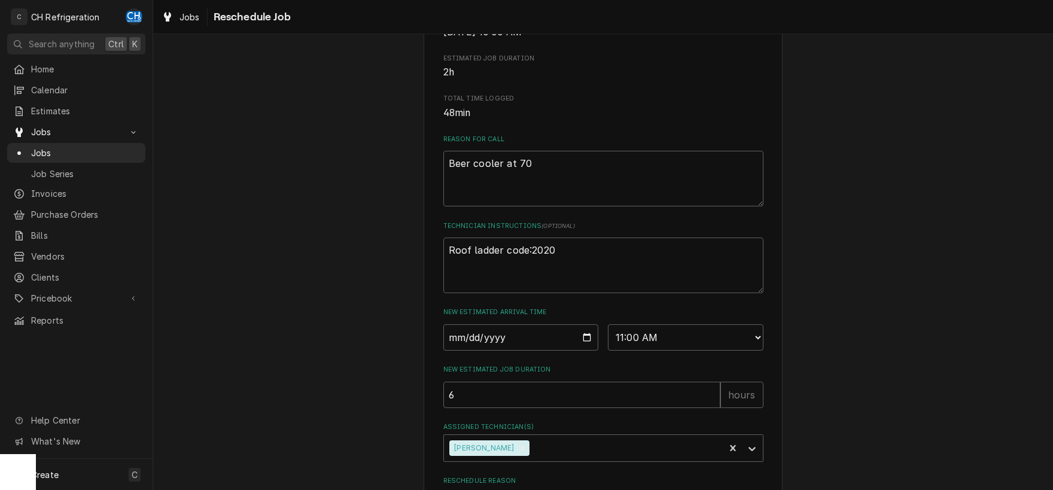
scroll to position [0, 0]
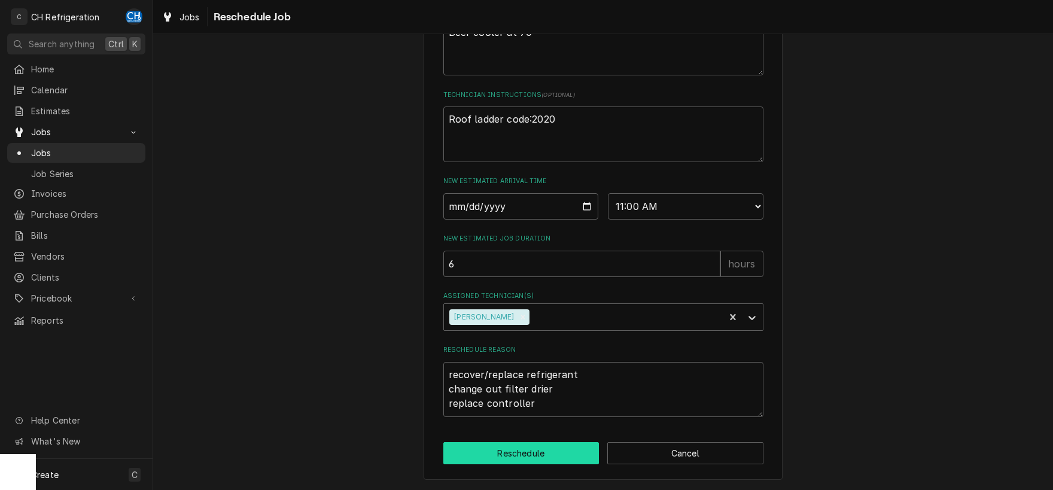
click at [529, 451] on button "Reschedule" at bounding box center [521, 453] width 156 height 22
type textarea "x"
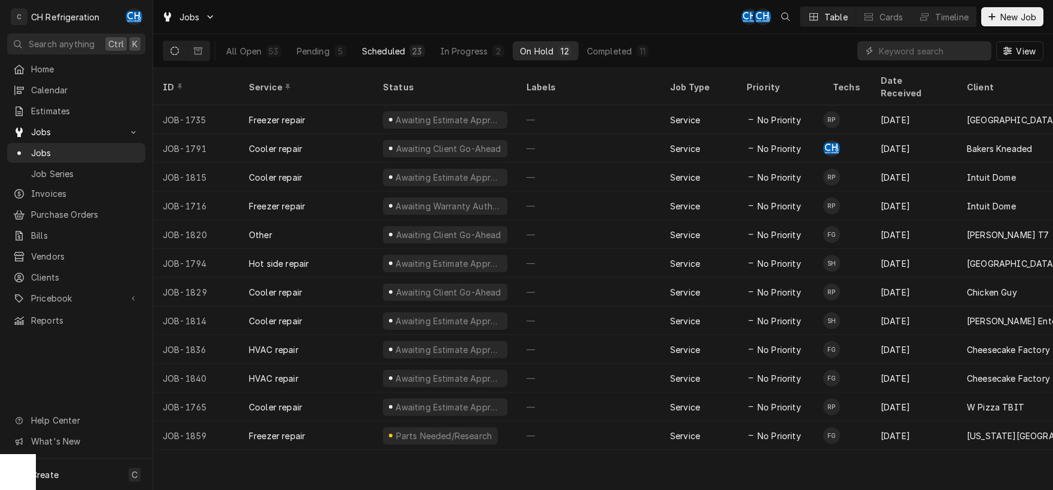
click at [376, 45] on div "Scheduled" at bounding box center [383, 51] width 43 height 13
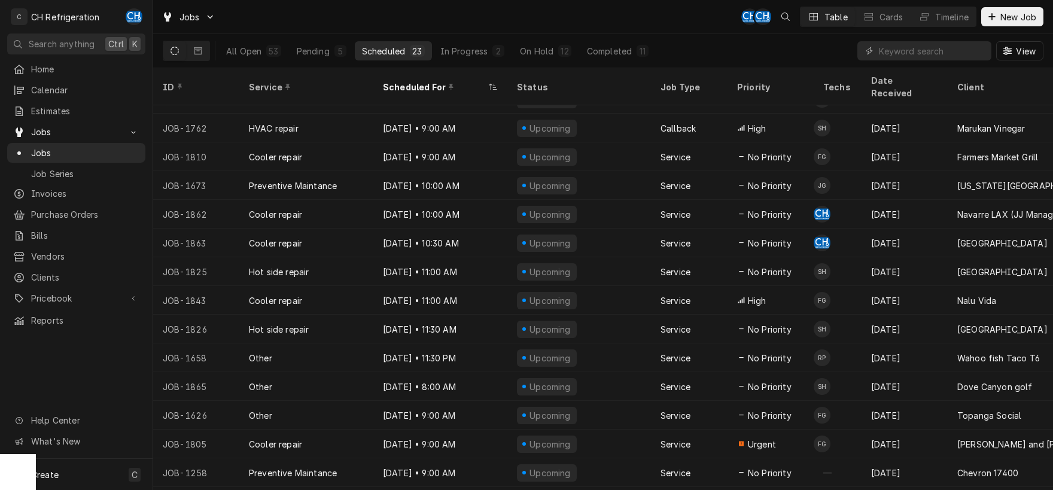
scroll to position [261, 0]
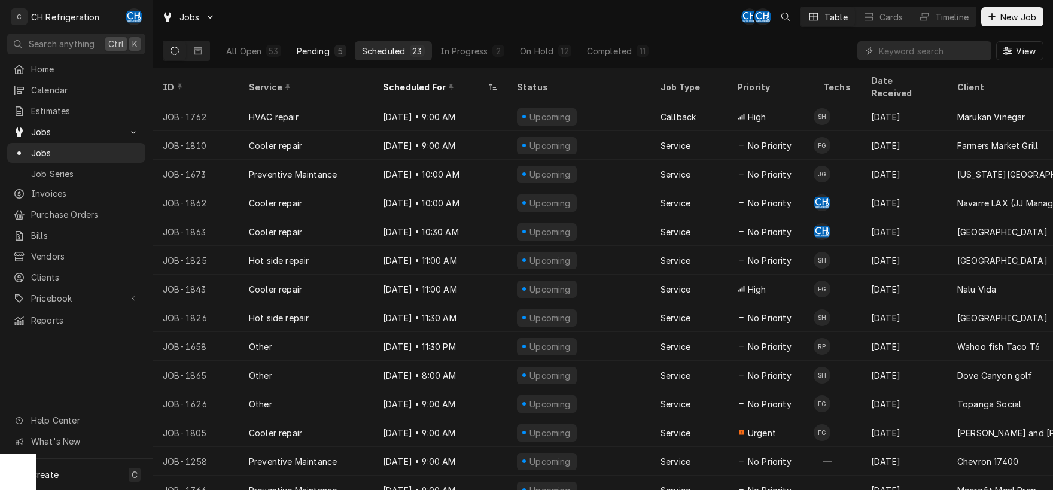
click at [315, 54] on div "Pending" at bounding box center [313, 51] width 33 height 13
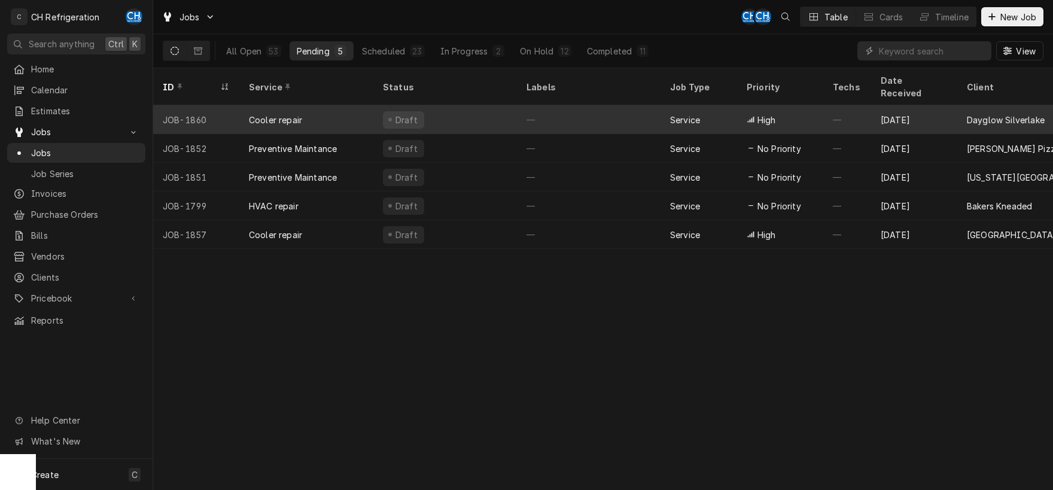
click at [570, 105] on div "—" at bounding box center [589, 119] width 144 height 29
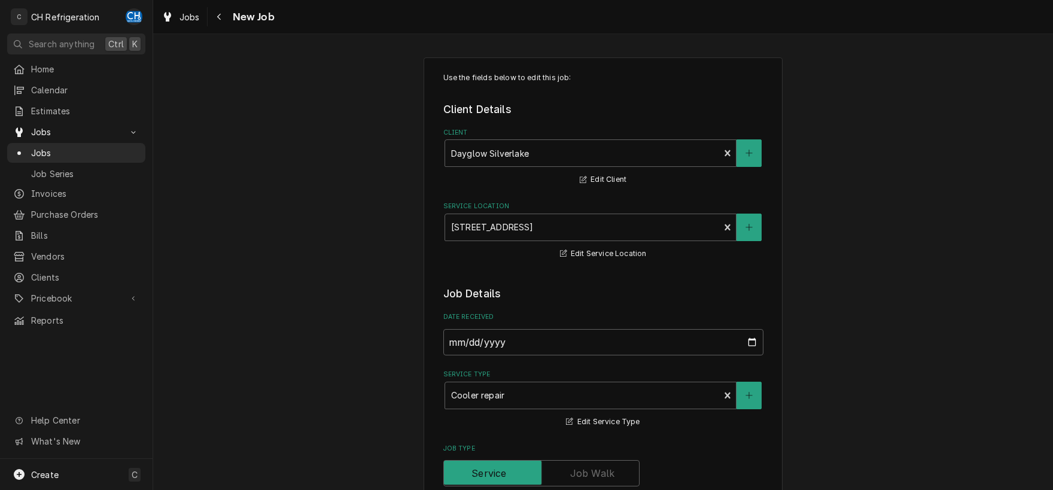
type textarea "x"
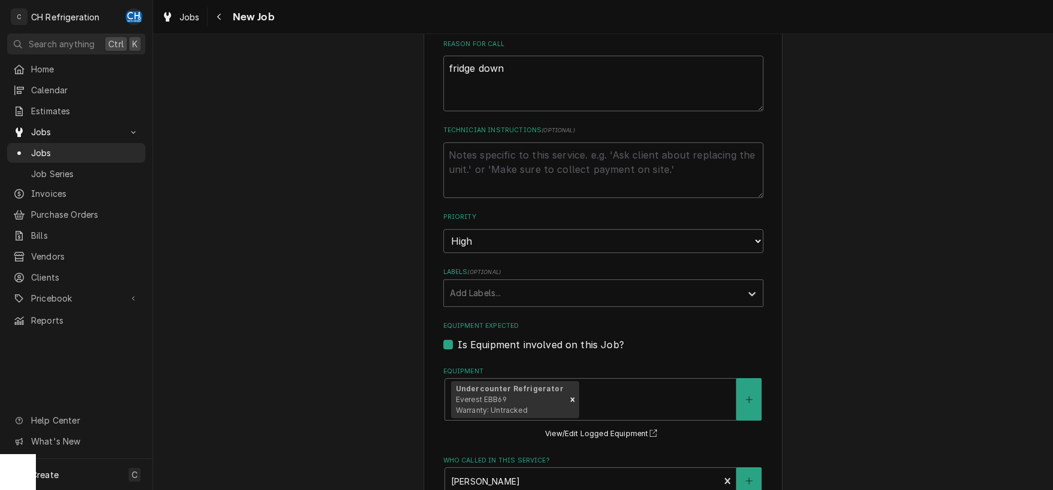
scroll to position [500, 0]
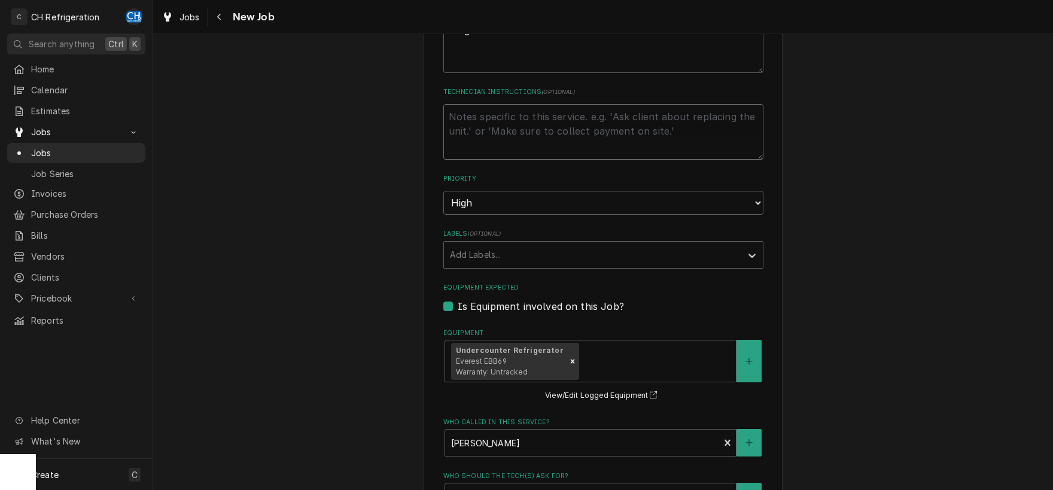
click at [569, 129] on textarea "Technician Instructions ( optional )" at bounding box center [603, 132] width 320 height 56
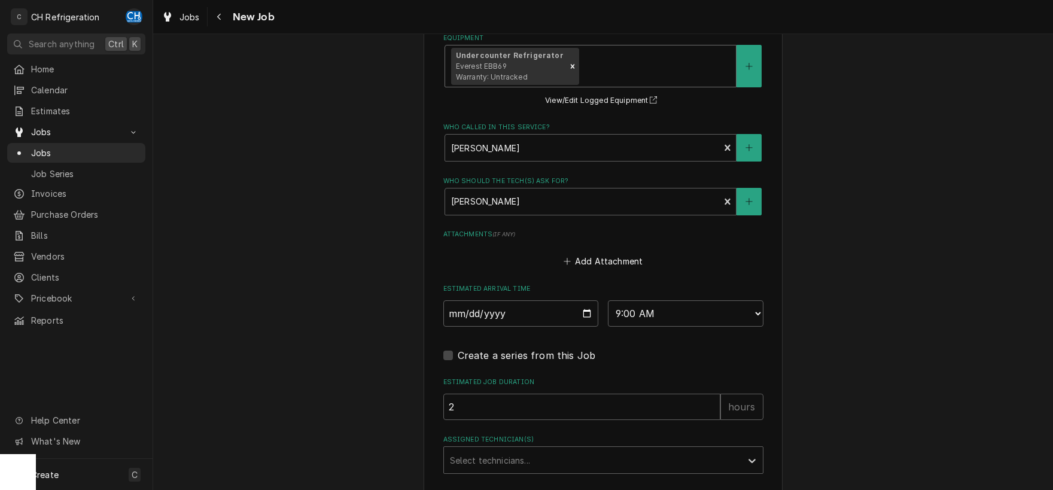
scroll to position [0, 0]
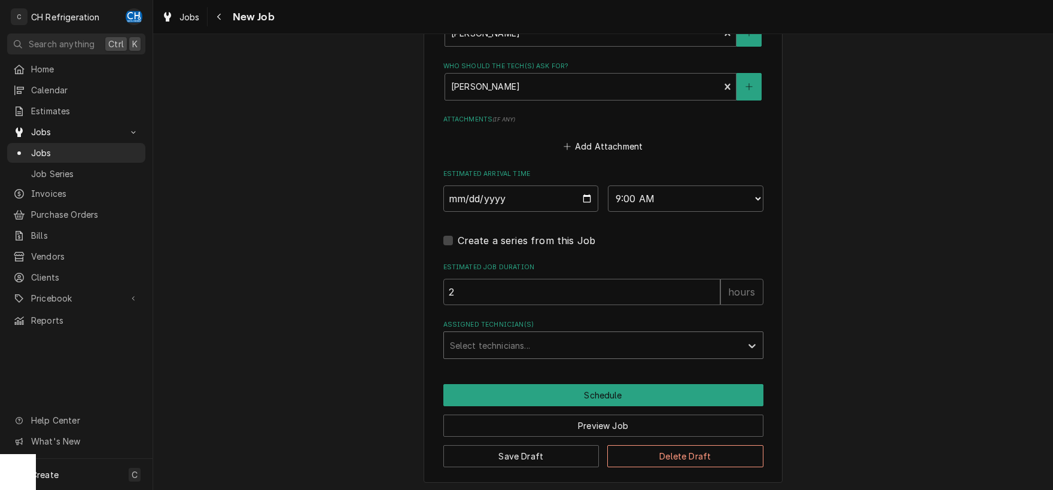
click at [536, 334] on div "Assigned Technician(s)" at bounding box center [592, 345] width 285 height 22
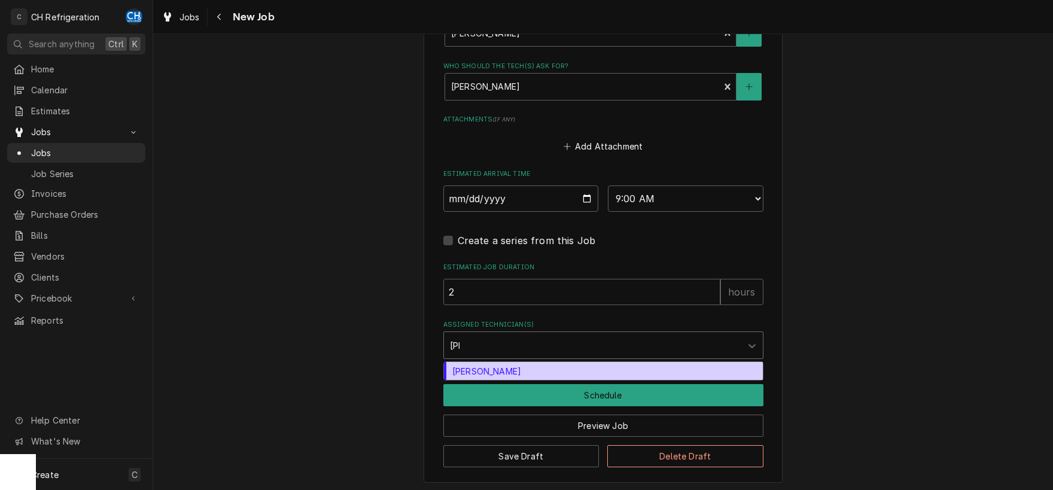
type input "josh"
click at [607, 371] on div "Josh Galindo" at bounding box center [603, 371] width 319 height 19
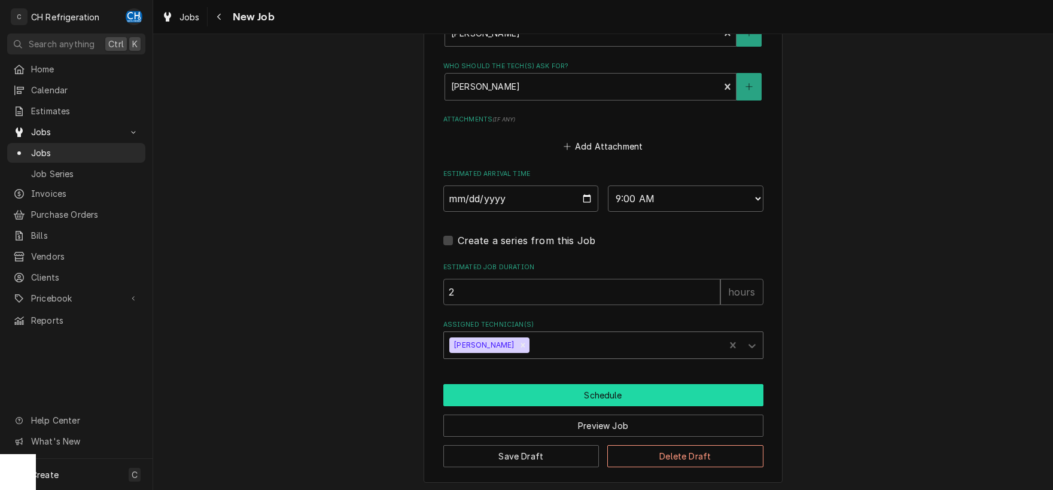
click at [607, 398] on button "Schedule" at bounding box center [603, 395] width 320 height 22
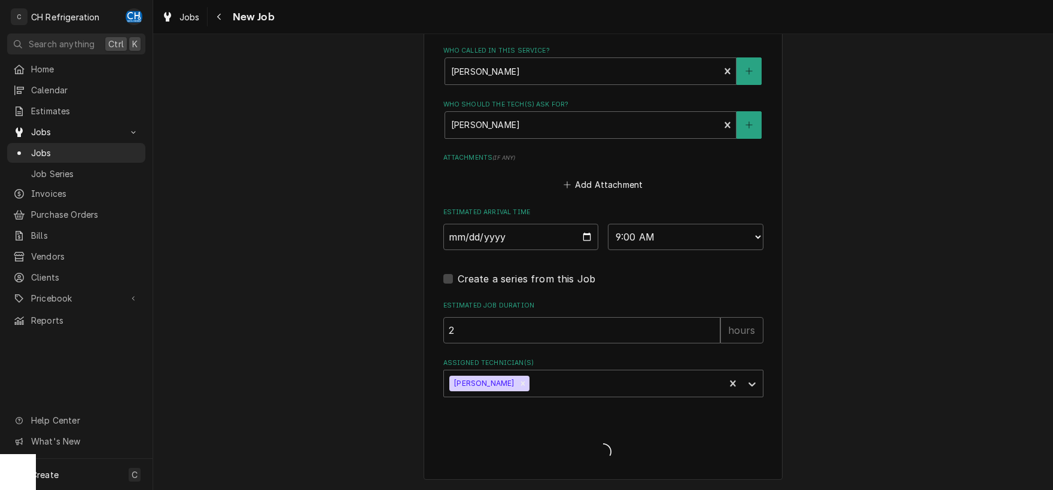
scroll to position [869, 0]
type textarea "x"
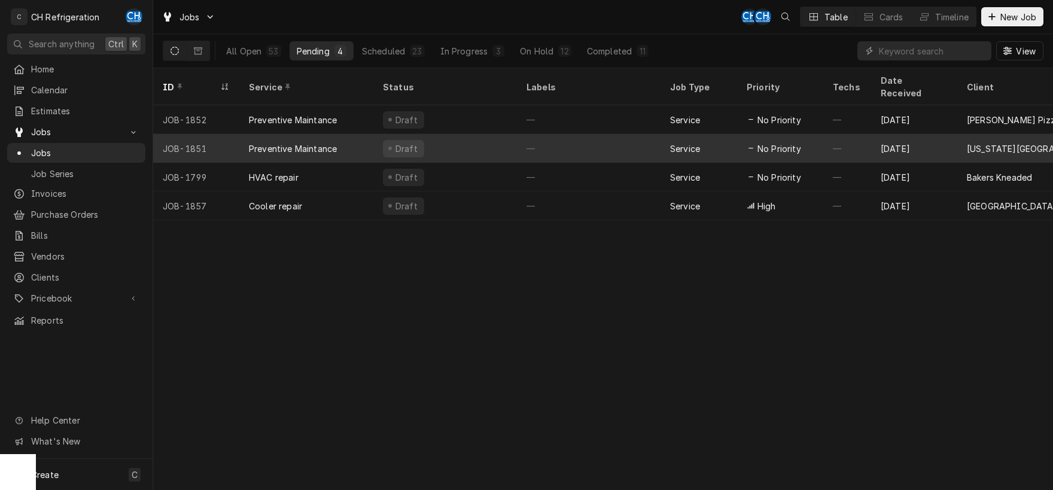
click at [472, 134] on div "Draft" at bounding box center [445, 148] width 144 height 29
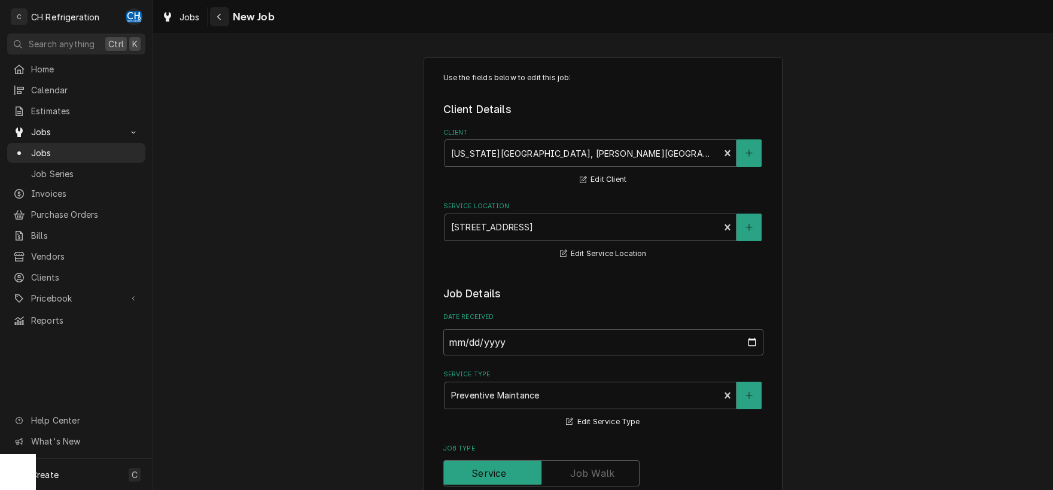
click at [218, 17] on icon "Navigate back" at bounding box center [219, 17] width 4 height 7
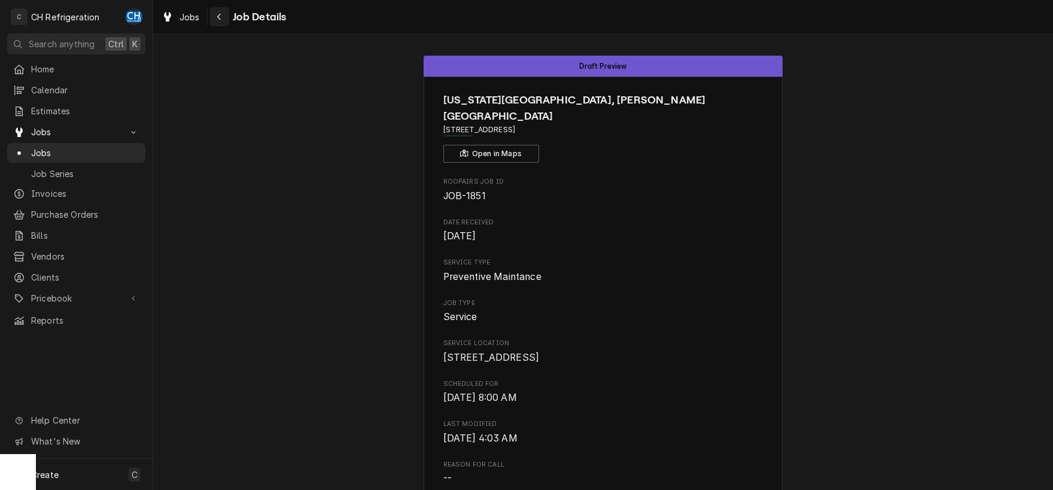
click at [216, 20] on div "Navigate back" at bounding box center [220, 17] width 12 height 12
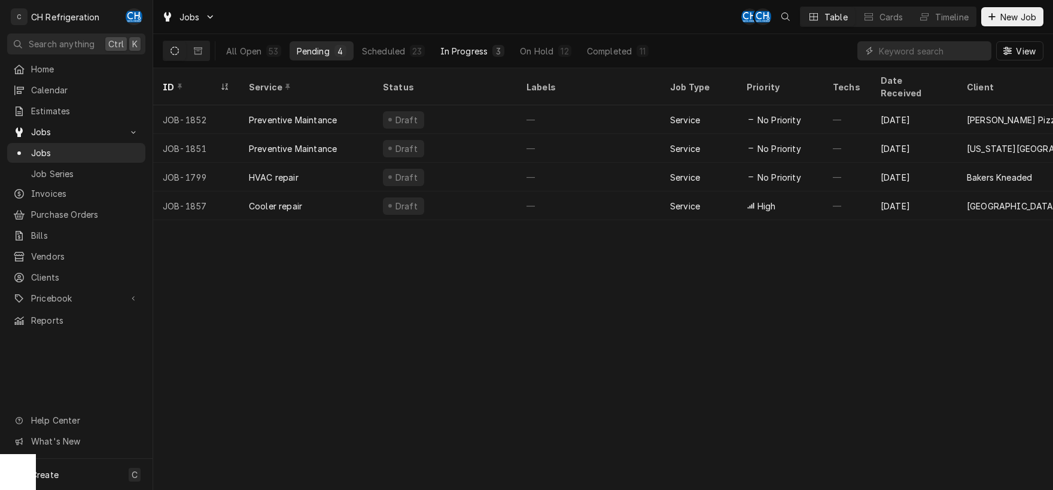
click at [470, 57] on button "In Progress 3" at bounding box center [472, 50] width 79 height 19
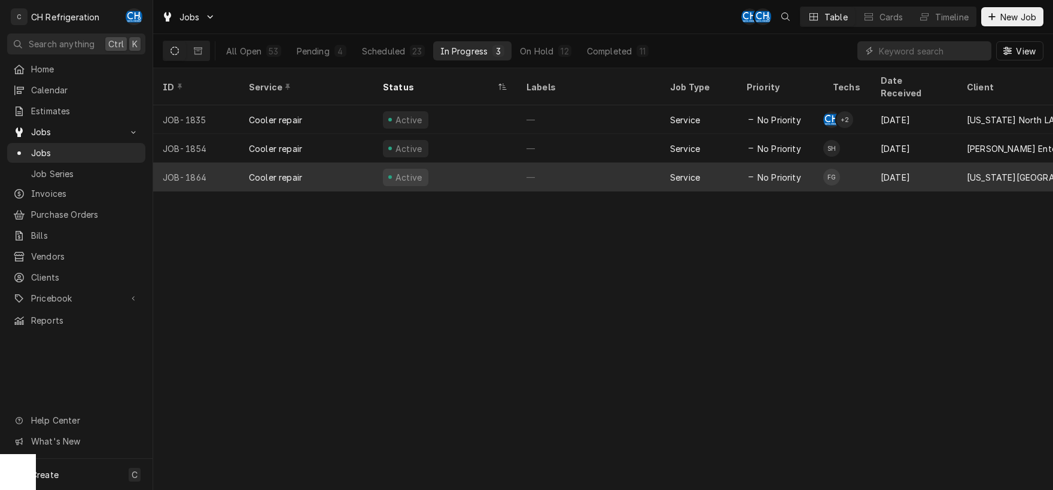
click at [574, 165] on div "—" at bounding box center [589, 177] width 144 height 29
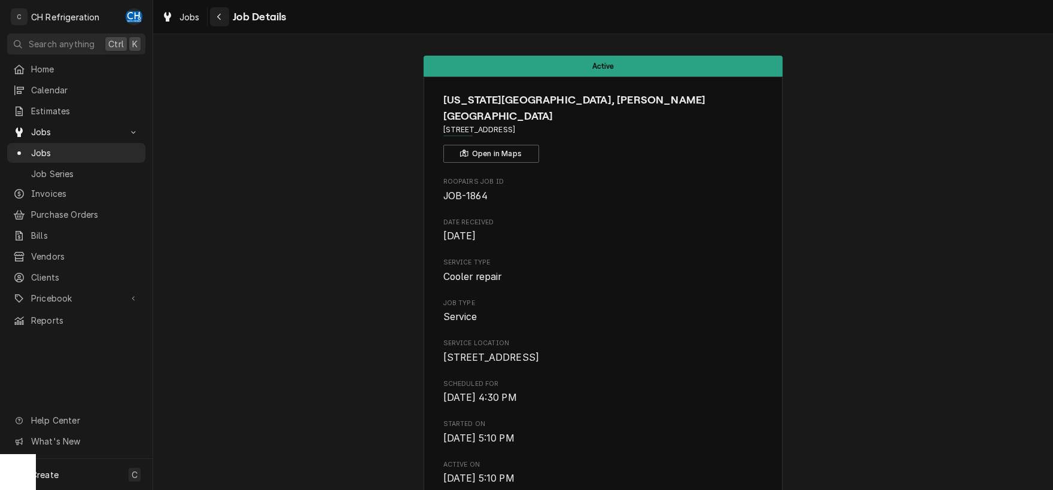
click at [224, 23] on button "Navigate back" at bounding box center [219, 16] width 19 height 19
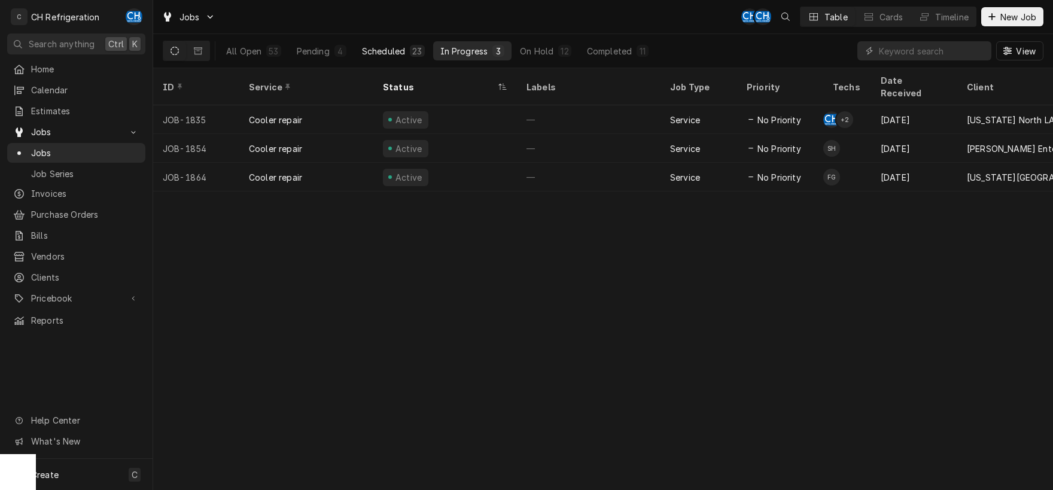
click at [378, 57] on button "Scheduled 23" at bounding box center [393, 50] width 77 height 19
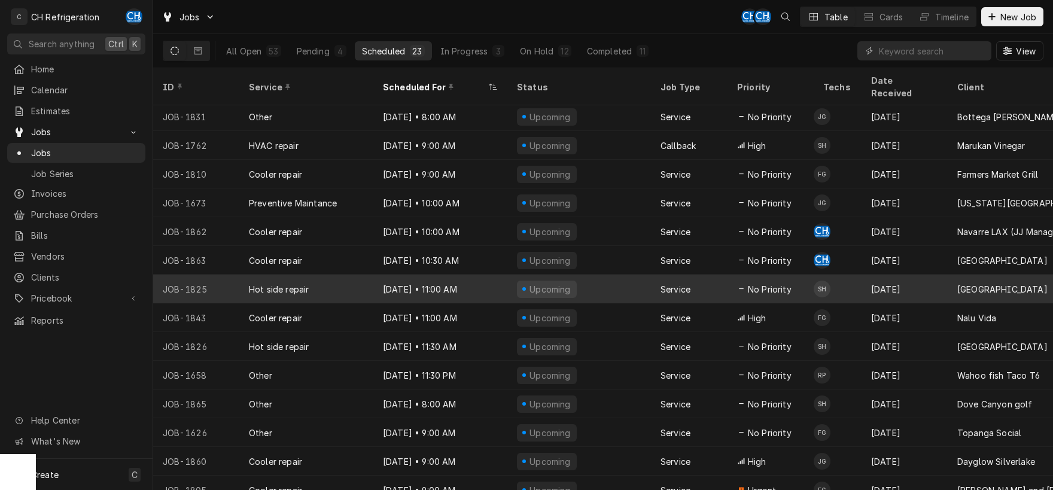
scroll to position [261, 0]
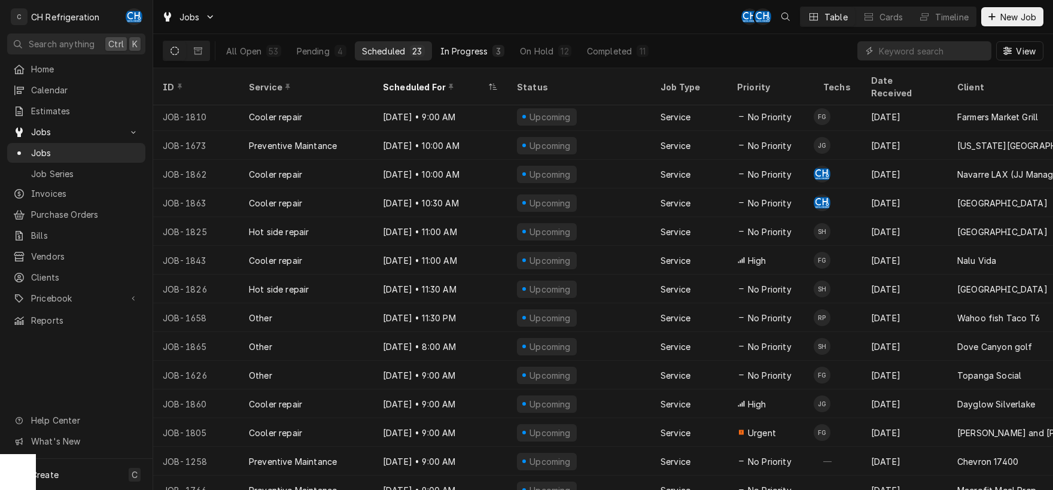
click at [450, 56] on div "In Progress" at bounding box center [464, 51] width 48 height 13
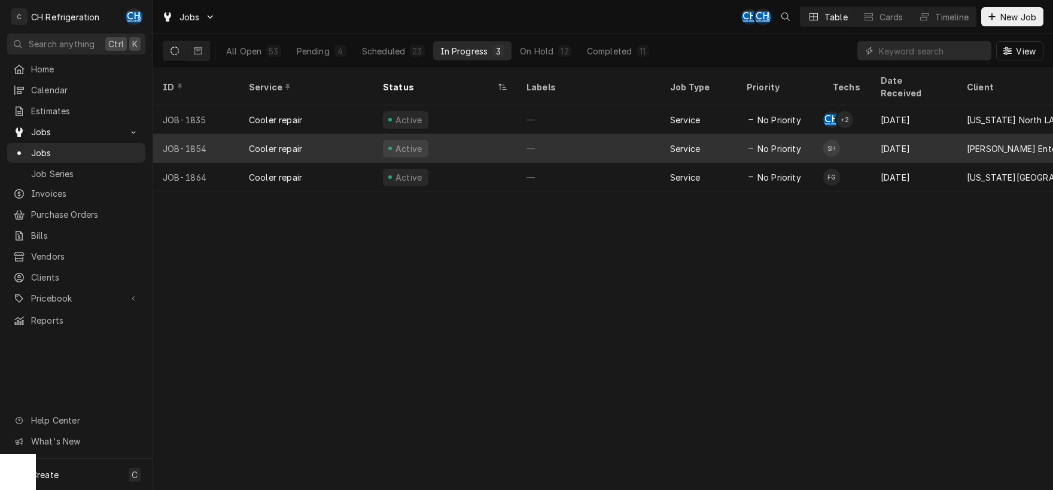
click at [661, 134] on div "Service" at bounding box center [698, 148] width 77 height 29
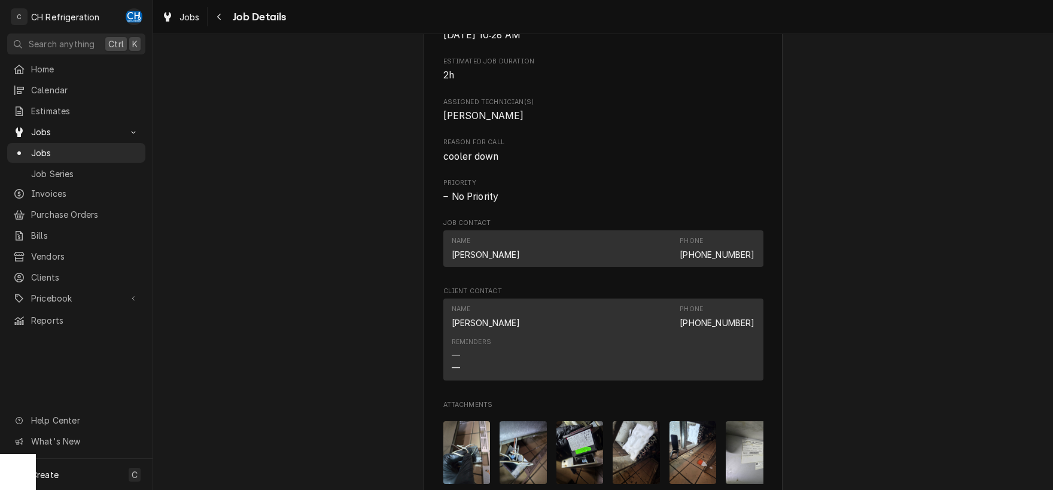
scroll to position [1250, 0]
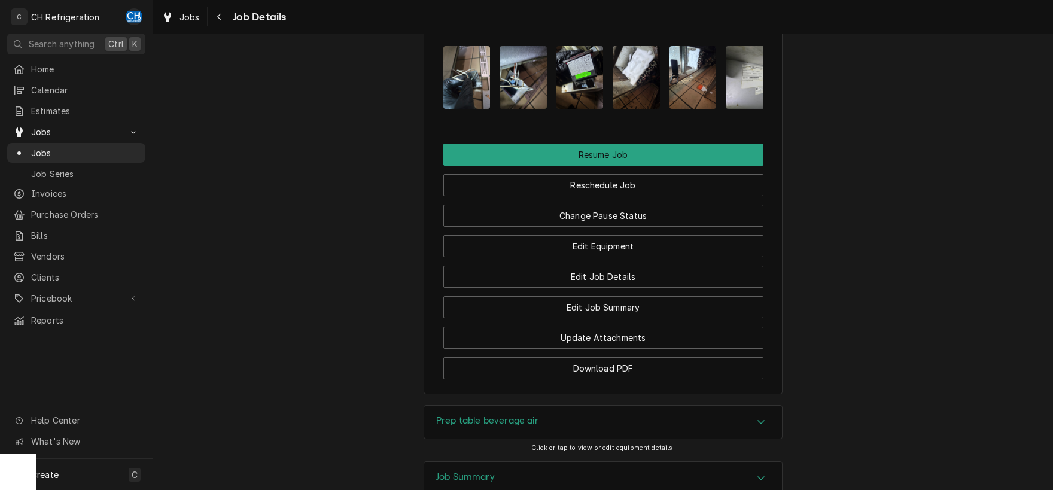
click at [575, 78] on img "Attachments" at bounding box center [579, 77] width 47 height 63
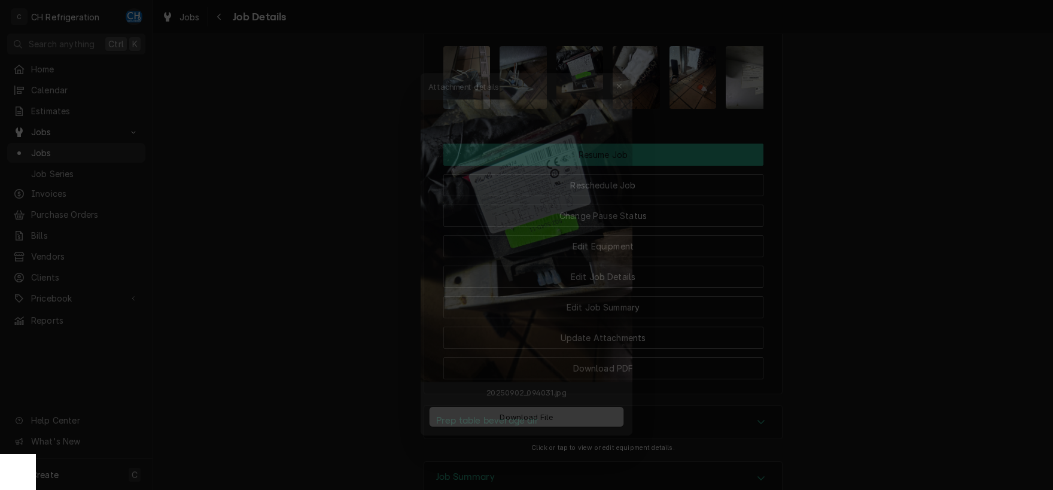
click at [630, 68] on div "button" at bounding box center [627, 63] width 12 height 12
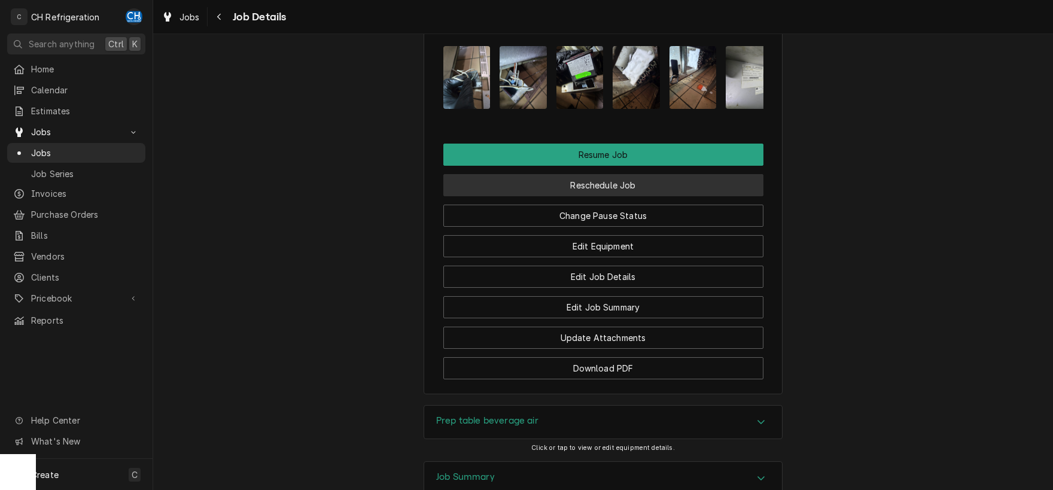
scroll to position [937, 0]
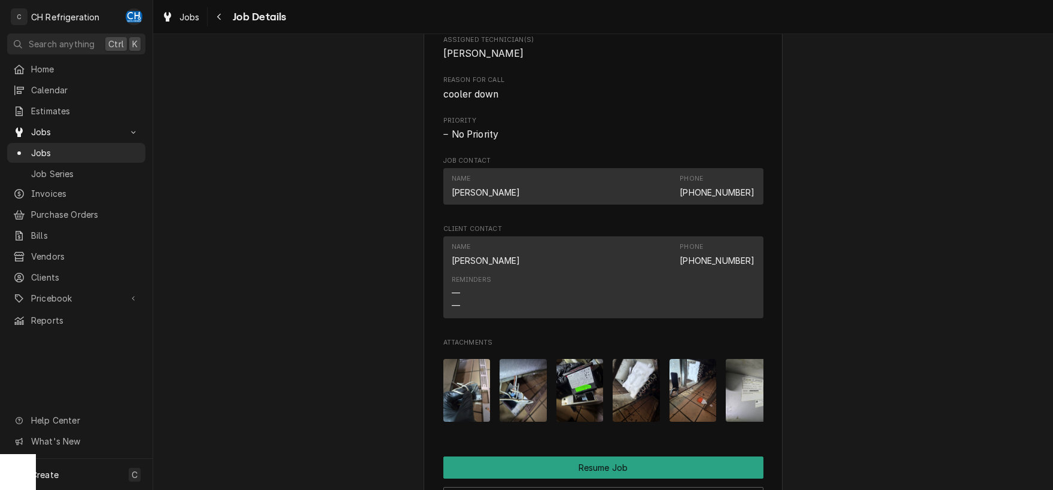
click at [708, 405] on img "Attachments" at bounding box center [692, 390] width 47 height 63
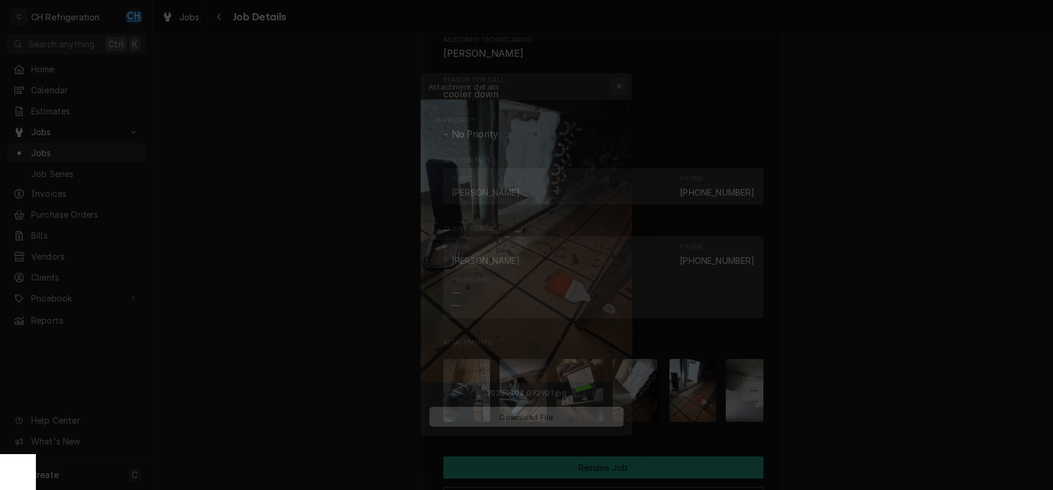
click at [629, 63] on icon "button" at bounding box center [627, 63] width 7 height 8
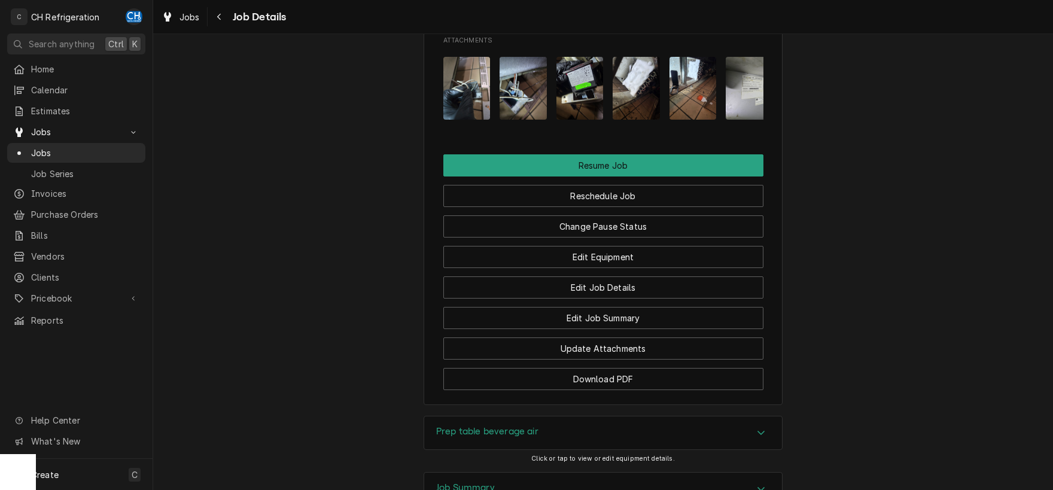
scroll to position [1312, 0]
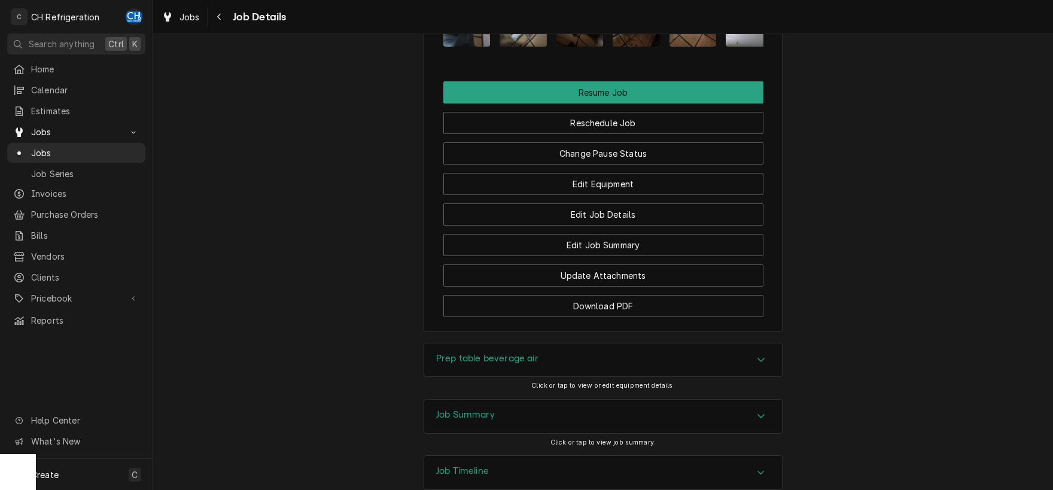
click at [763, 412] on icon "Accordion Header" at bounding box center [761, 416] width 8 height 10
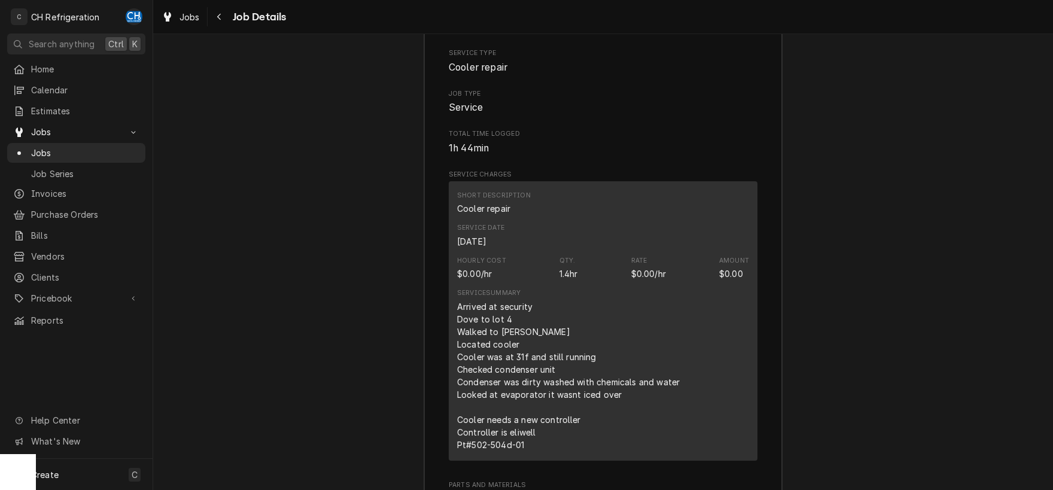
scroll to position [1812, 0]
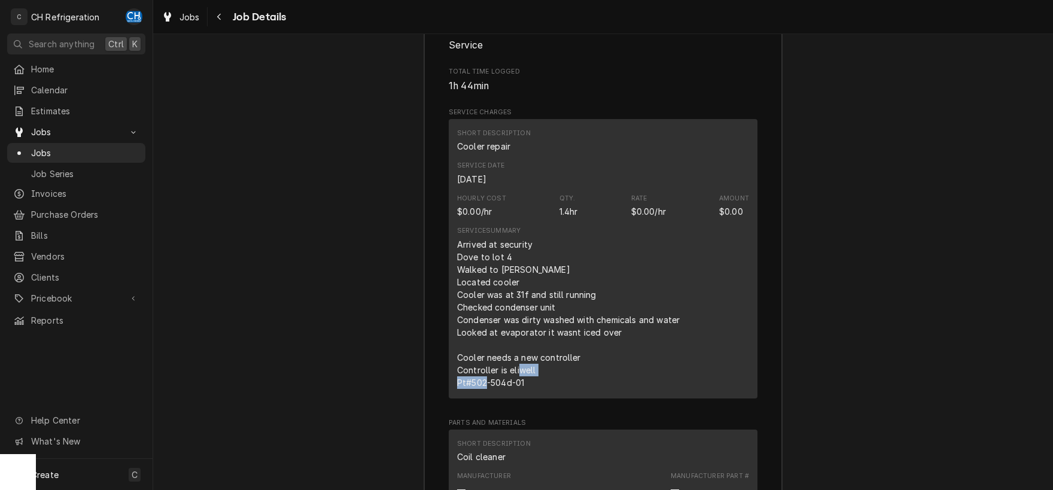
drag, startPoint x: 473, startPoint y: 383, endPoint x: 525, endPoint y: 385, distance: 52.1
click at [525, 385] on div "Arrived at security Dove to lot 4 Walked to [PERSON_NAME] Located cooler Cooler…" at bounding box center [569, 313] width 225 height 151
copy div "502-504d-01"
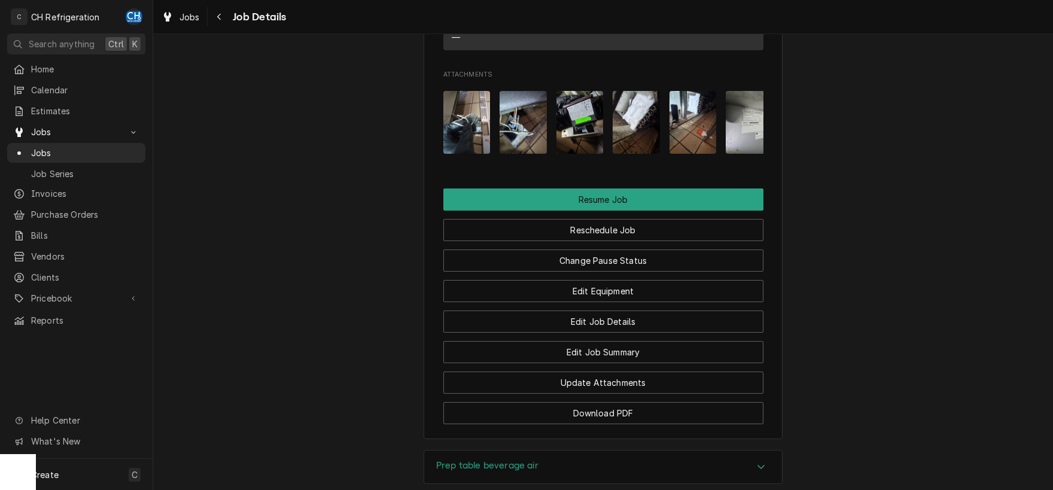
scroll to position [1092, 0]
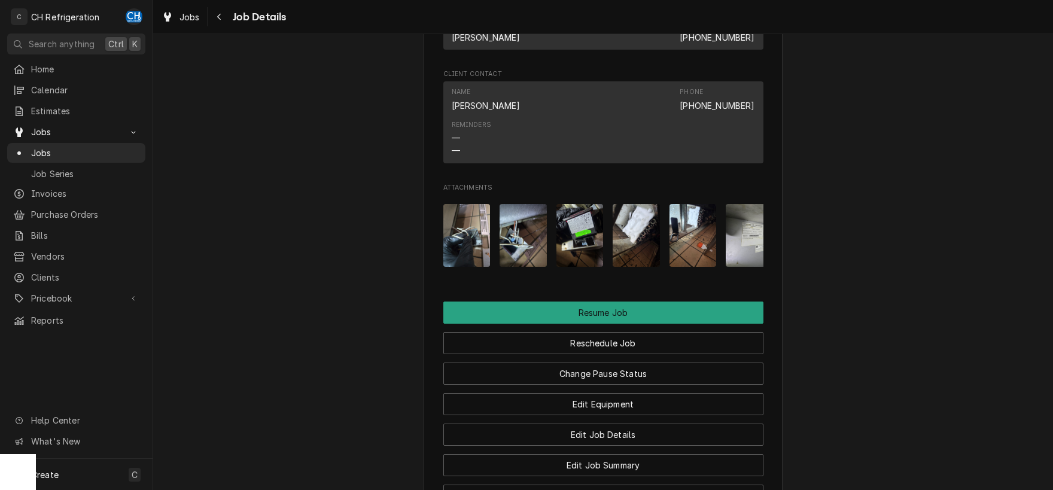
click at [470, 229] on img "Attachments" at bounding box center [466, 235] width 47 height 63
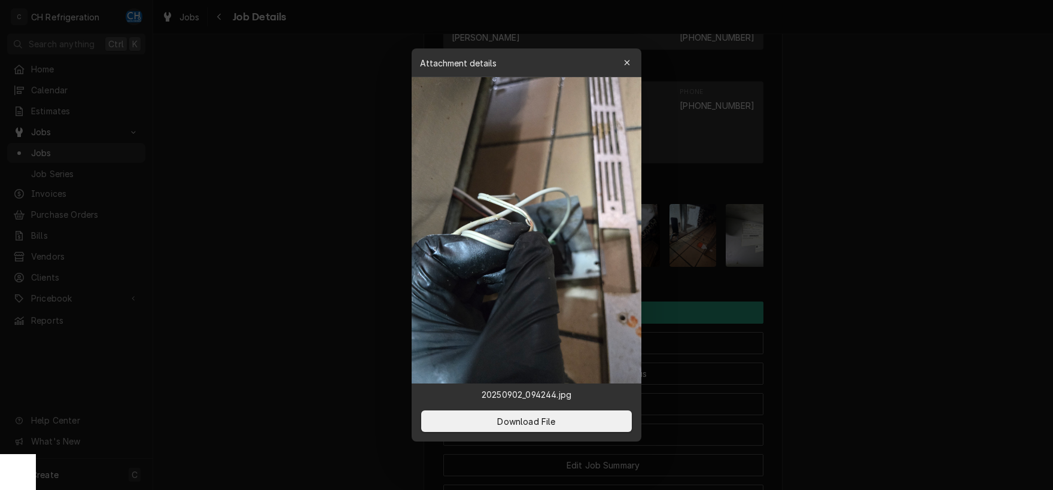
click at [852, 205] on div at bounding box center [526, 245] width 1053 height 490
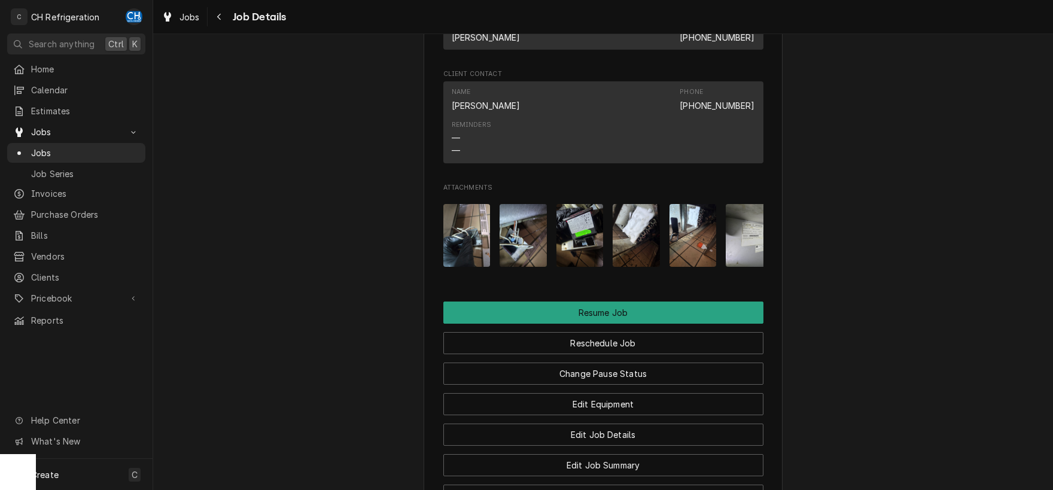
click at [530, 241] on img "Attachments" at bounding box center [522, 235] width 47 height 63
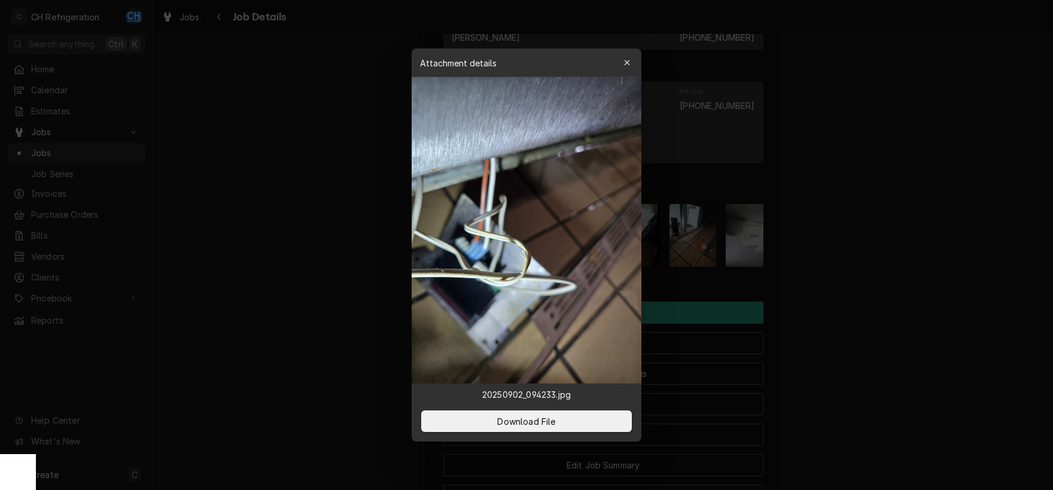
click at [867, 182] on div at bounding box center [526, 245] width 1053 height 490
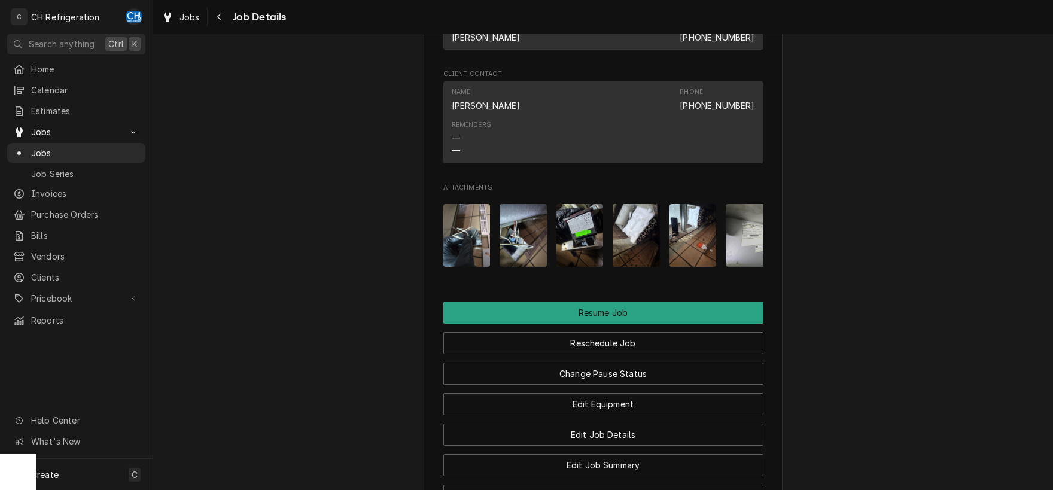
click at [576, 234] on img "Attachments" at bounding box center [579, 235] width 47 height 63
